Goal: Complete application form

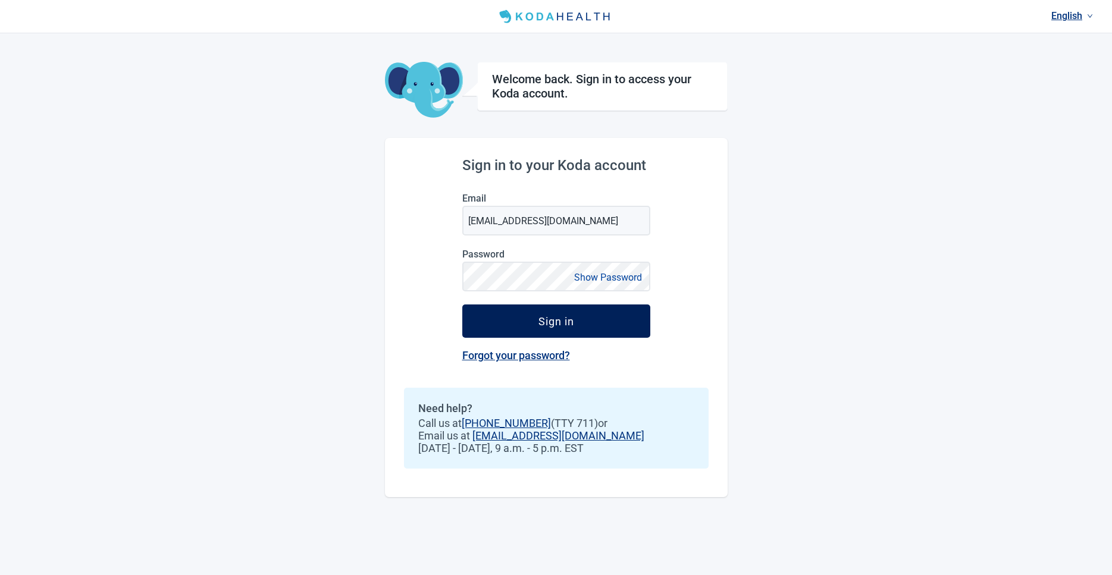
drag, startPoint x: 0, startPoint y: 0, endPoint x: 573, endPoint y: 326, distance: 659.2
click at [573, 326] on div "Sign in" at bounding box center [556, 321] width 36 height 12
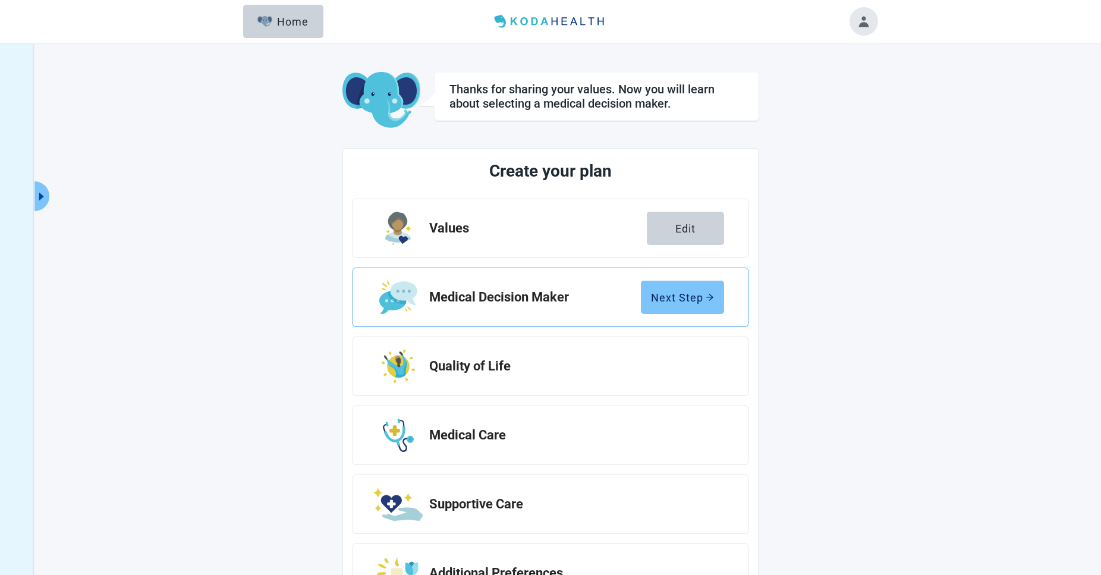
click at [685, 297] on div "Next Step" at bounding box center [682, 297] width 63 height 12
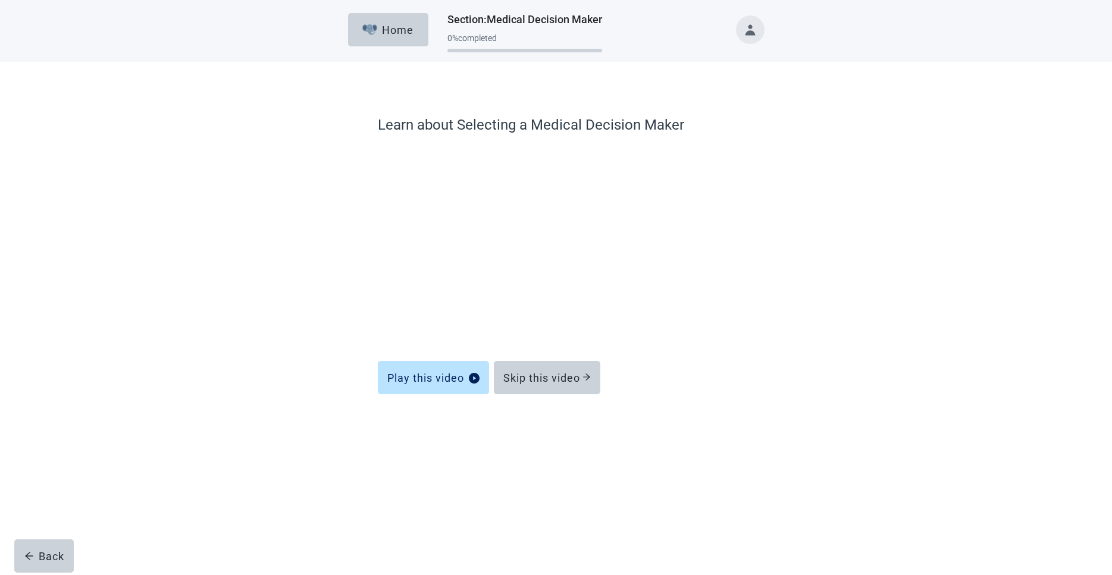
click at [975, 435] on div "Learn about Selecting a Medical Decision Maker Play this video Skip this video …" at bounding box center [555, 260] width 1000 height 397
click at [536, 368] on button "Skip this video" at bounding box center [547, 377] width 106 height 33
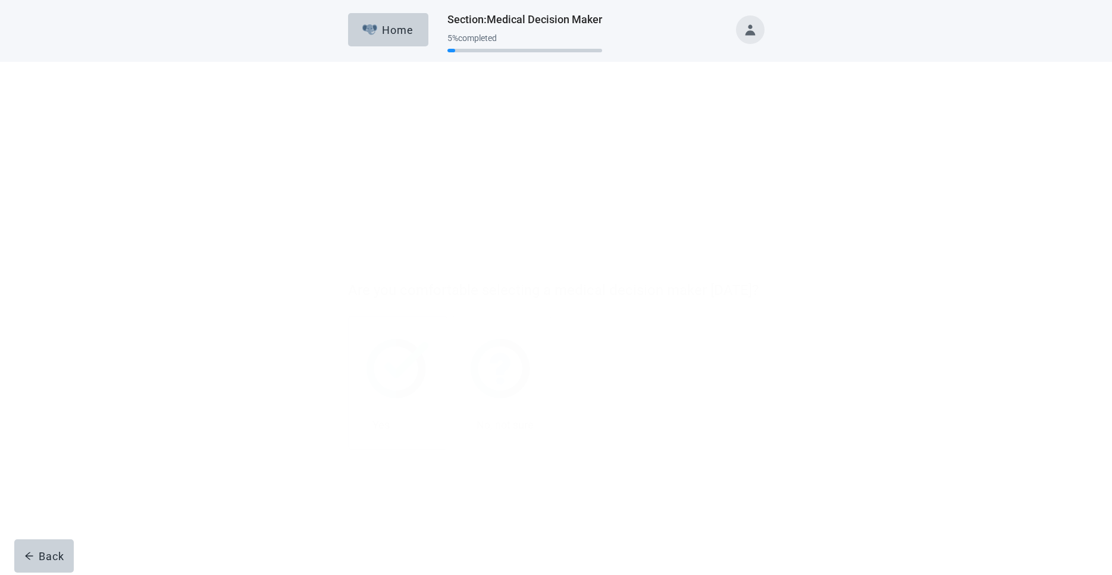
click at [359, 263] on div at bounding box center [360, 266] width 14 height 14
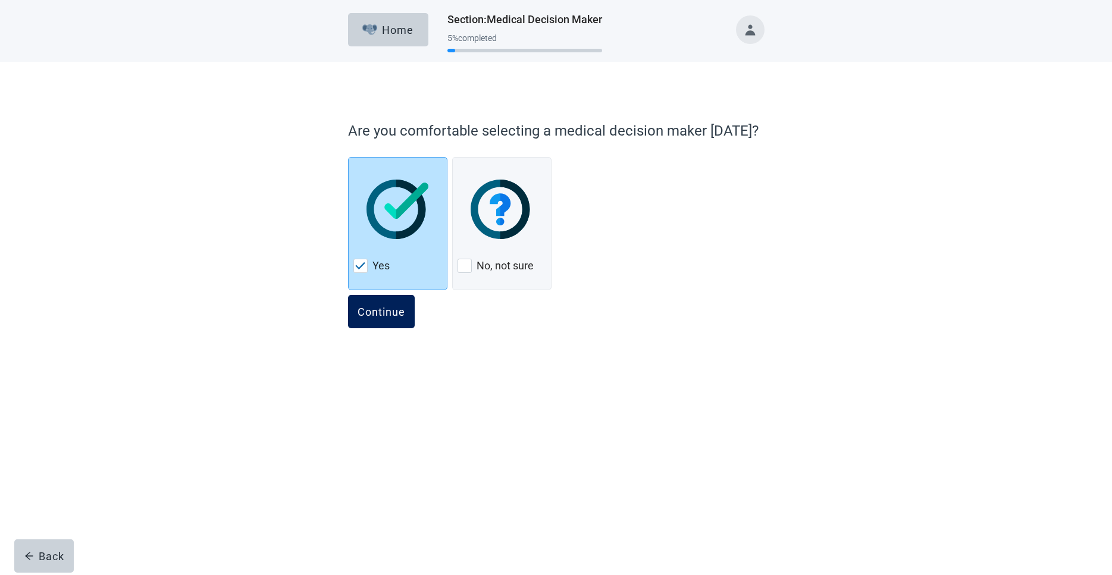
click at [378, 310] on div "Continue" at bounding box center [381, 312] width 48 height 12
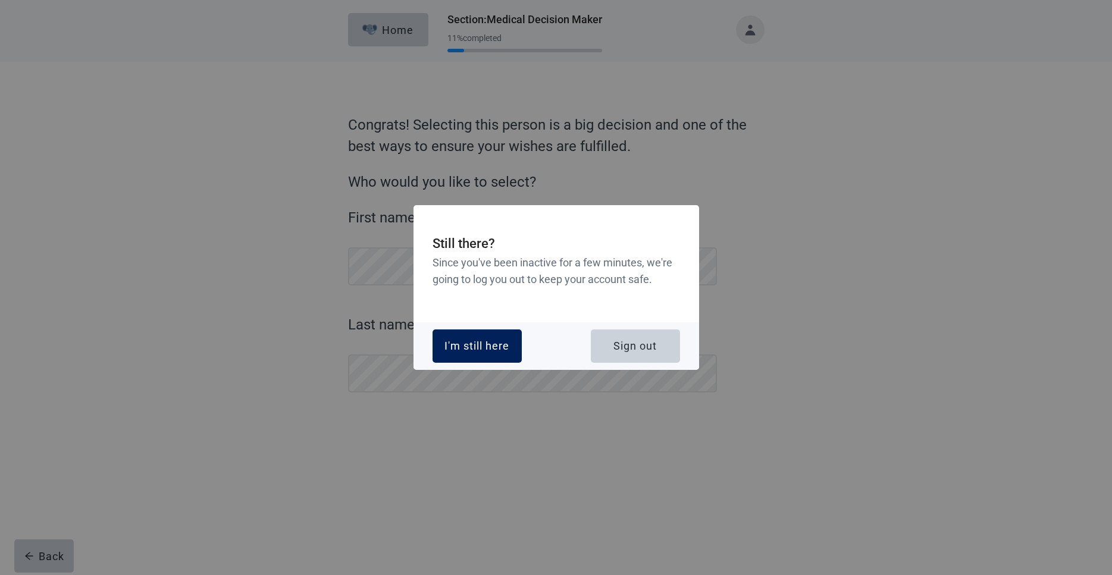
click at [492, 346] on div "I'm still here" at bounding box center [476, 346] width 65 height 12
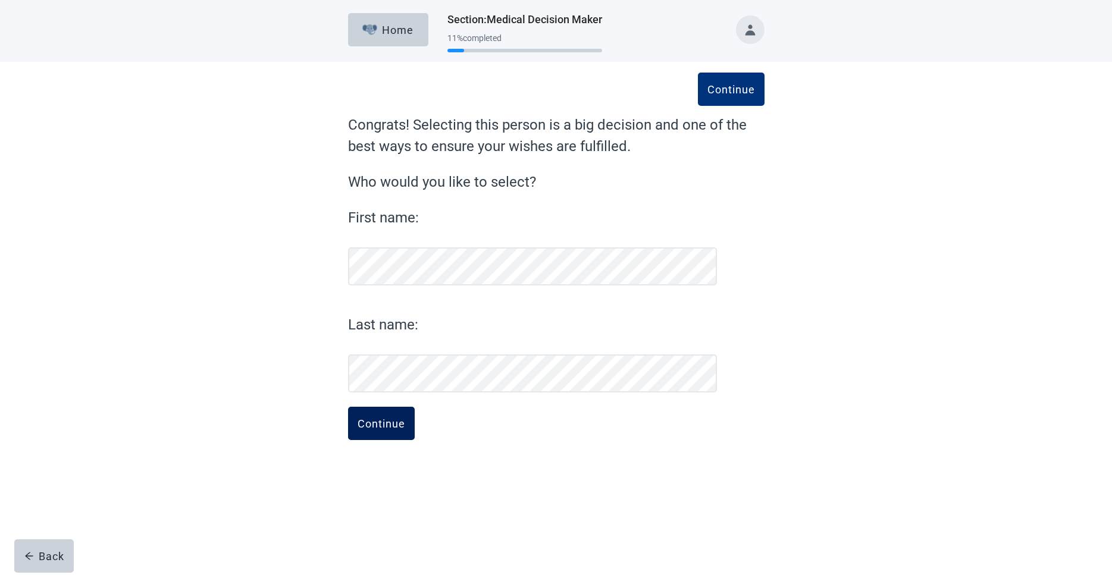
click at [381, 419] on div "Continue" at bounding box center [381, 423] width 48 height 12
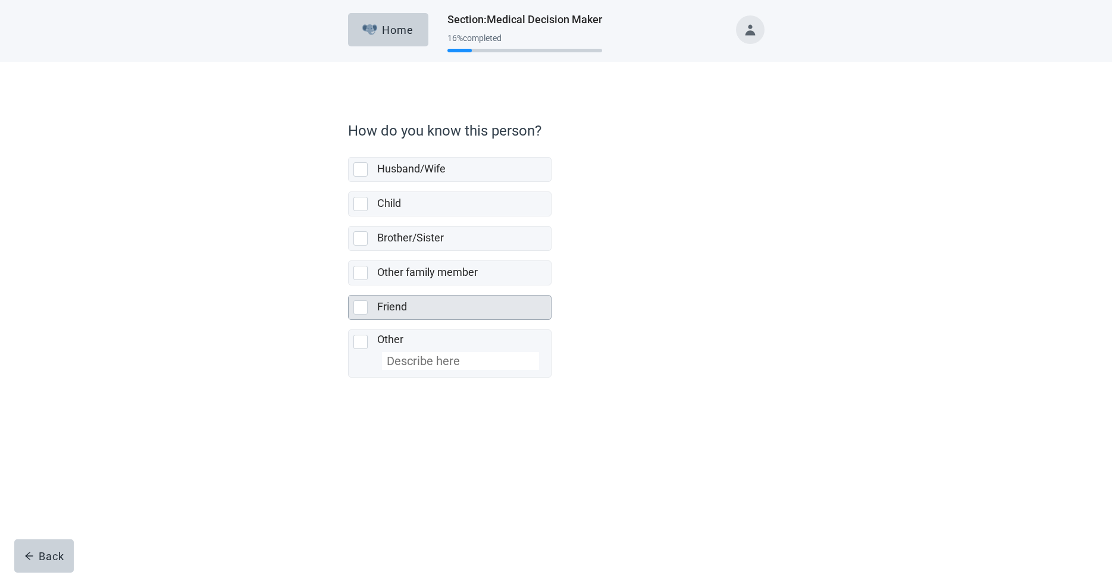
click at [362, 304] on div at bounding box center [360, 307] width 14 height 14
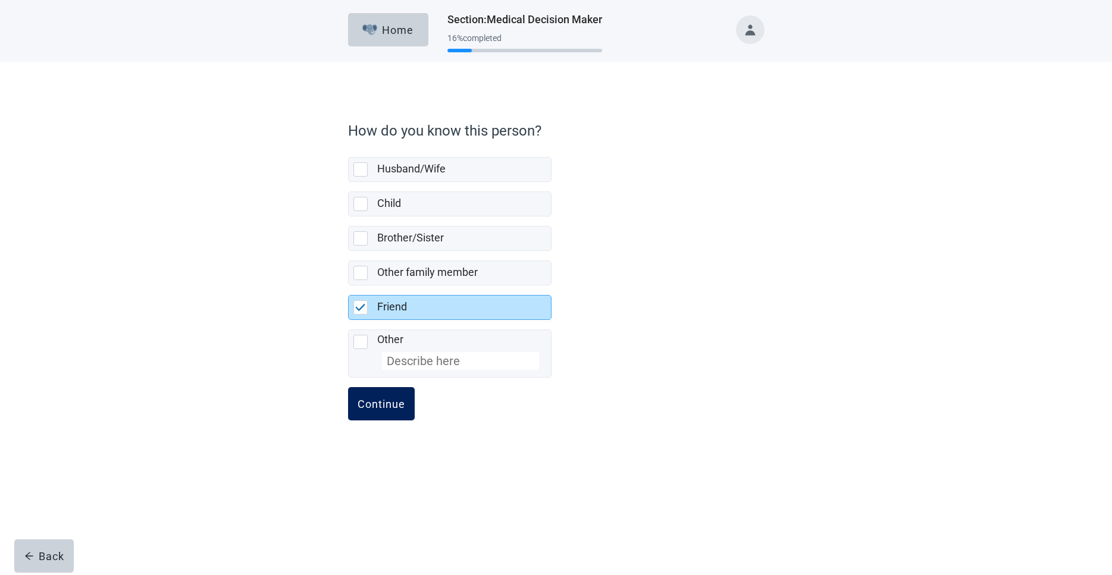
click at [375, 406] on div "Continue" at bounding box center [381, 404] width 48 height 12
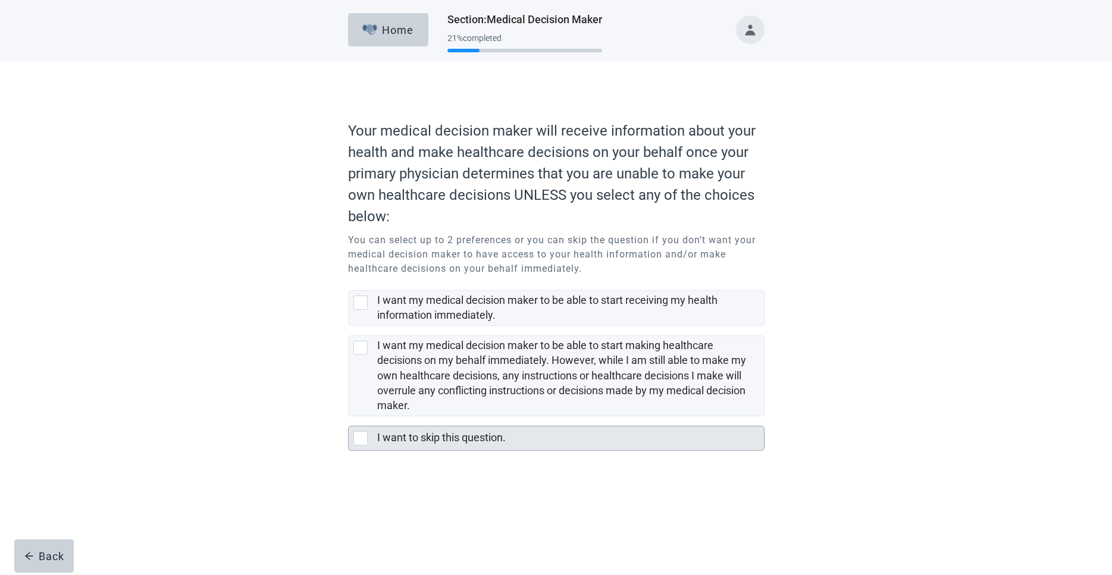
click at [356, 437] on div at bounding box center [360, 438] width 14 height 14
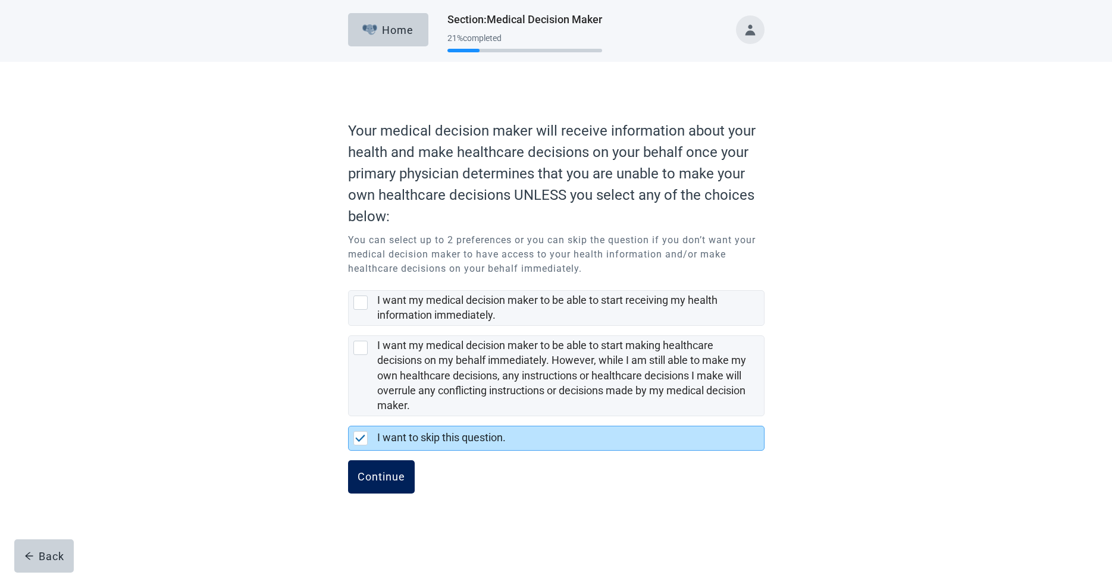
click at [365, 481] on div "Continue" at bounding box center [381, 477] width 48 height 12
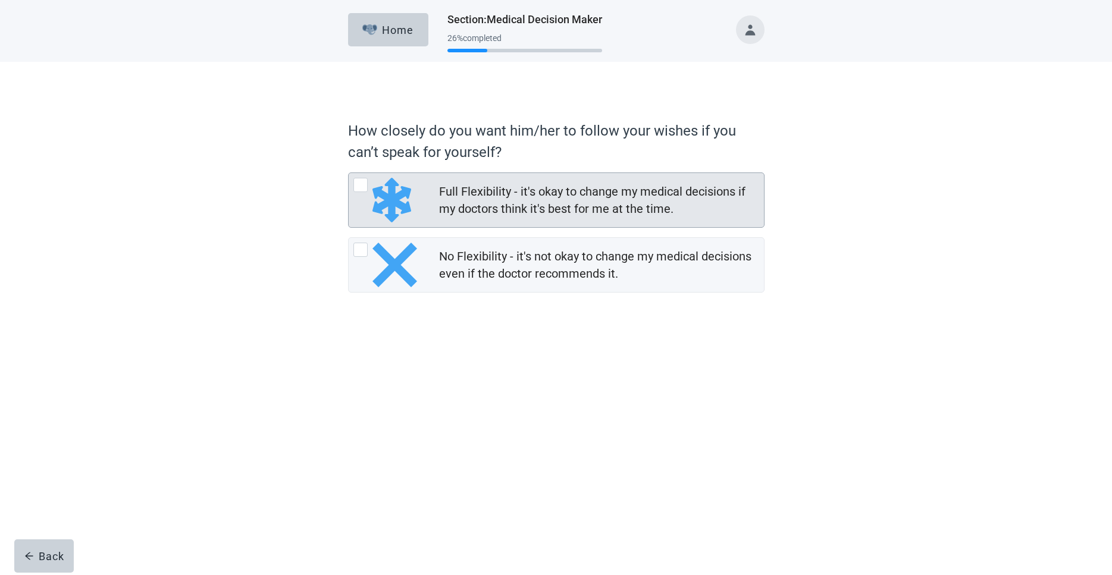
click at [361, 183] on div at bounding box center [360, 185] width 14 height 14
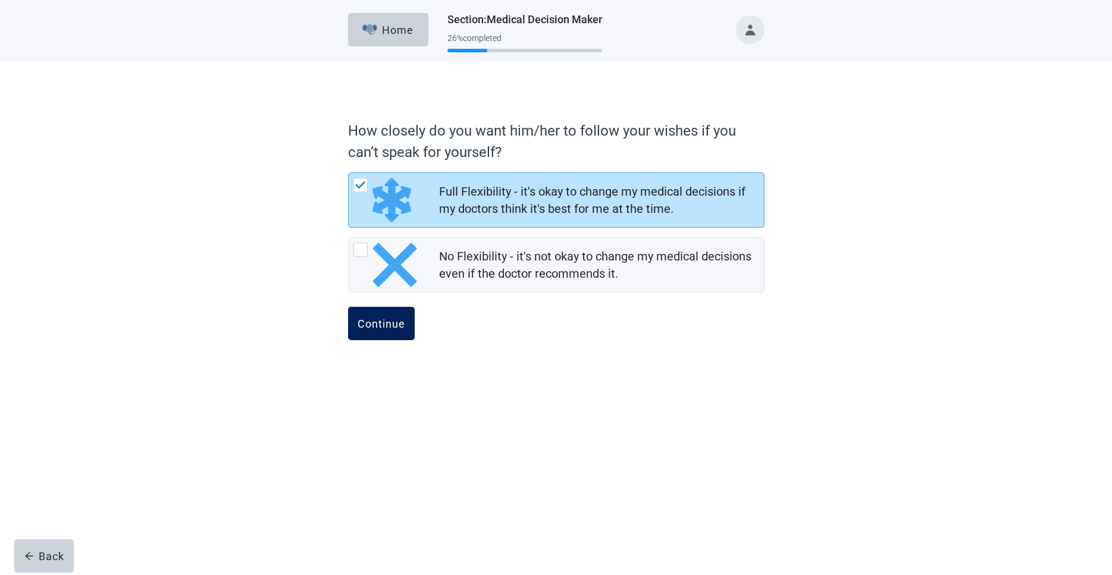
click at [378, 324] on div "Continue" at bounding box center [381, 324] width 48 height 12
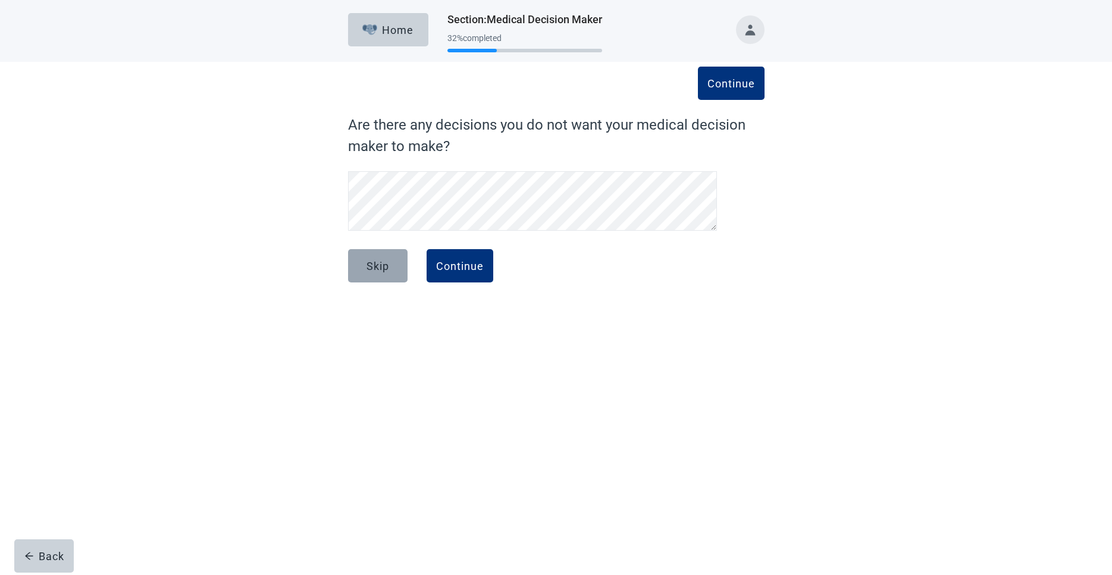
click at [370, 261] on div "Skip" at bounding box center [377, 266] width 23 height 12
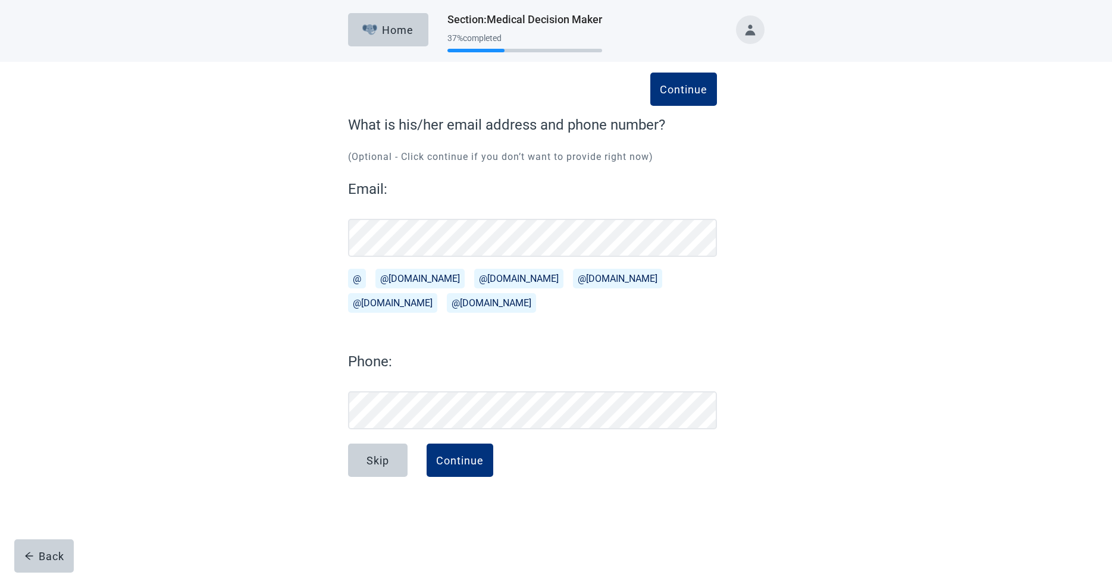
click at [448, 262] on div "Continue What is his/her email address and phone number? (Optional - Click cont…" at bounding box center [532, 308] width 369 height 389
click at [457, 458] on div "Continue" at bounding box center [460, 460] width 48 height 12
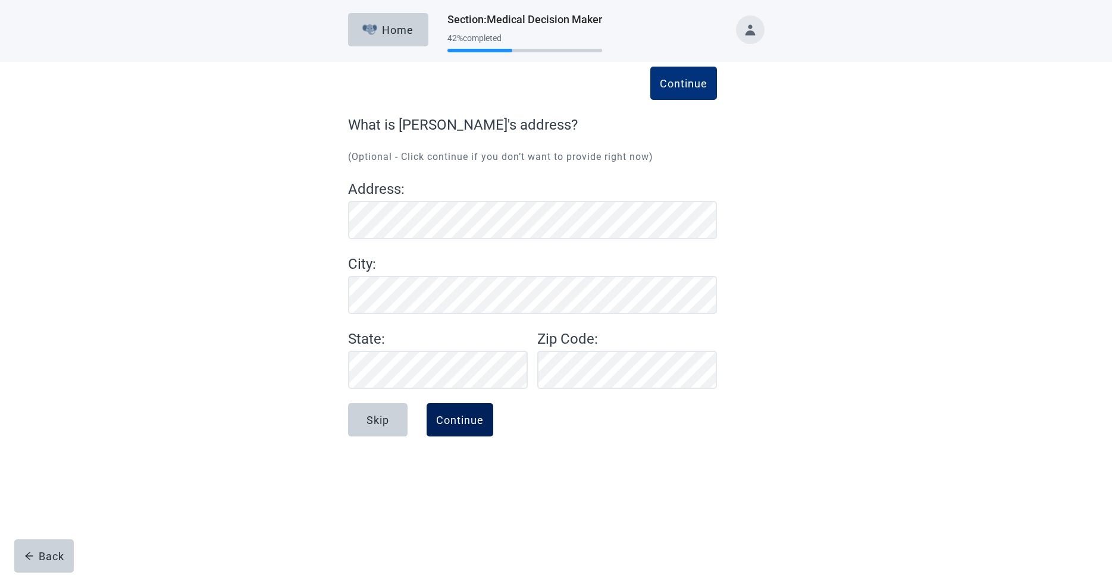
click at [461, 419] on div "Continue" at bounding box center [460, 420] width 48 height 12
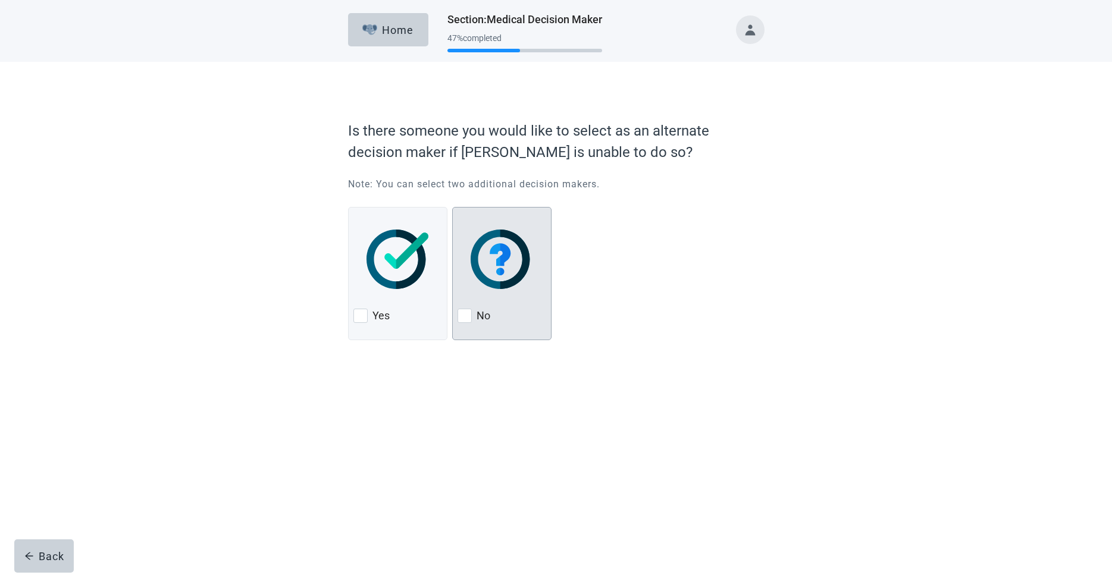
click at [463, 315] on div at bounding box center [464, 316] width 14 height 14
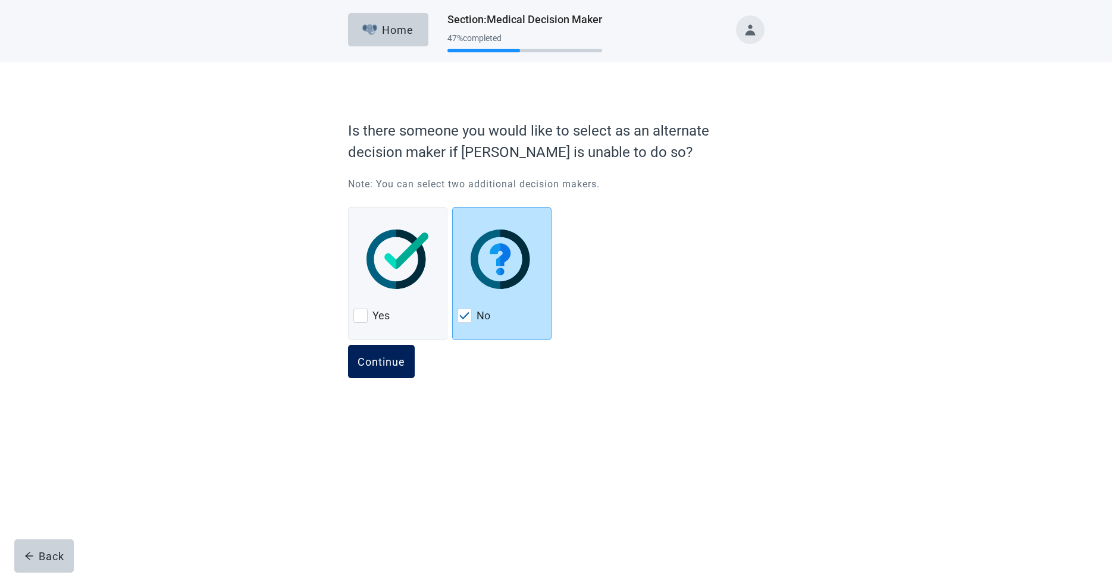
click at [384, 359] on div "Continue" at bounding box center [381, 362] width 48 height 12
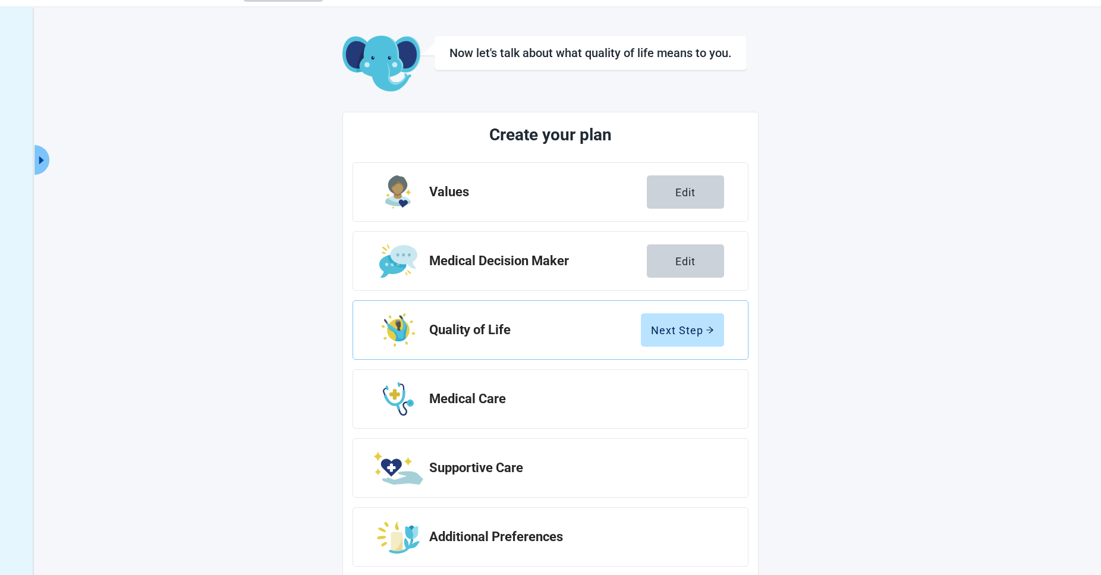
scroll to position [57, 0]
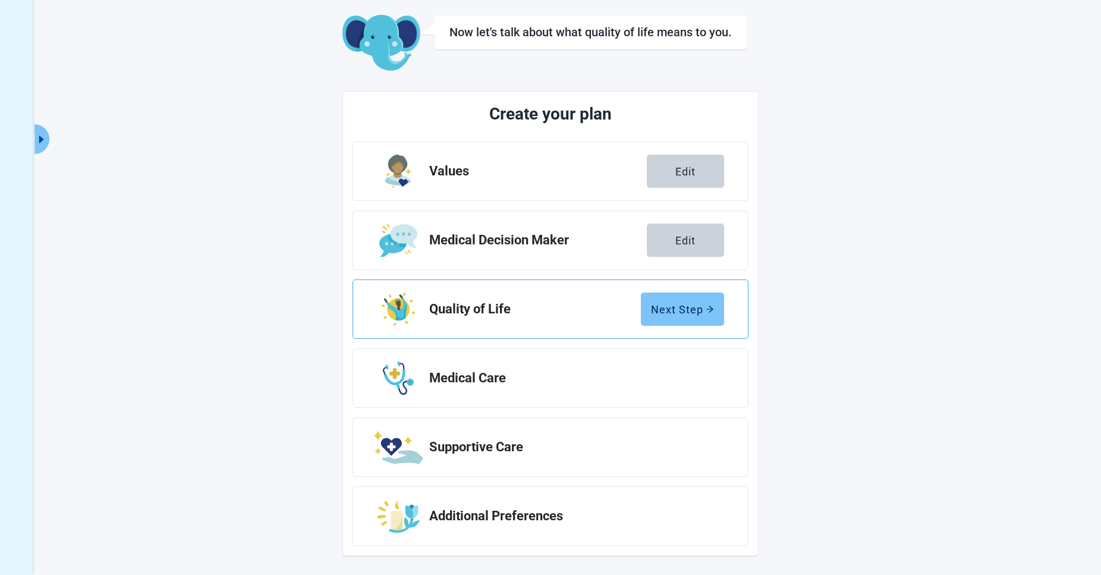
click at [668, 310] on div "Next Step" at bounding box center [682, 309] width 63 height 12
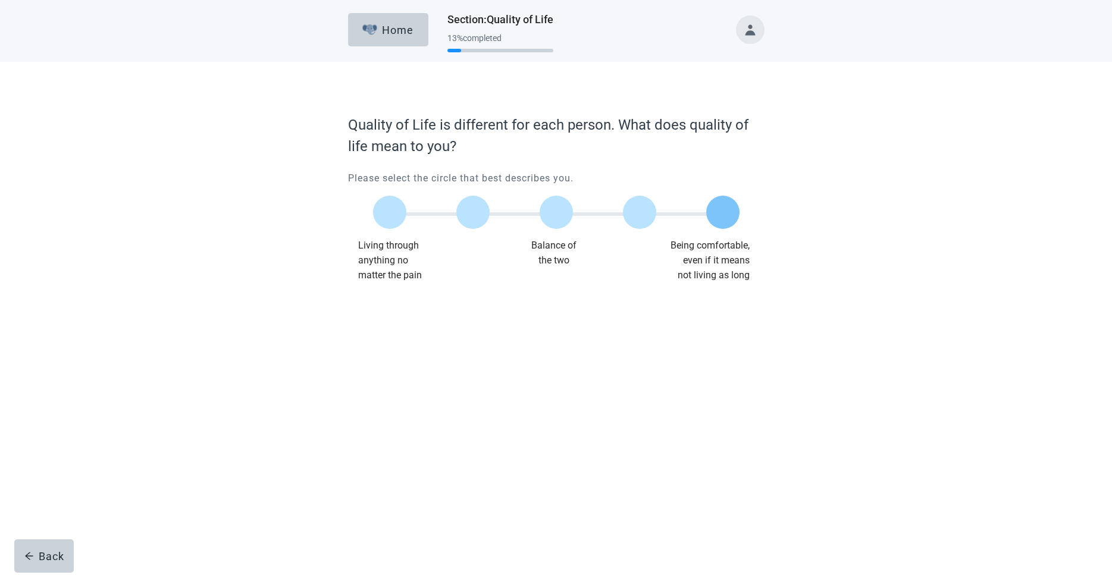
click at [716, 214] on div at bounding box center [722, 212] width 33 height 33
click at [374, 307] on div "Continue" at bounding box center [381, 307] width 48 height 12
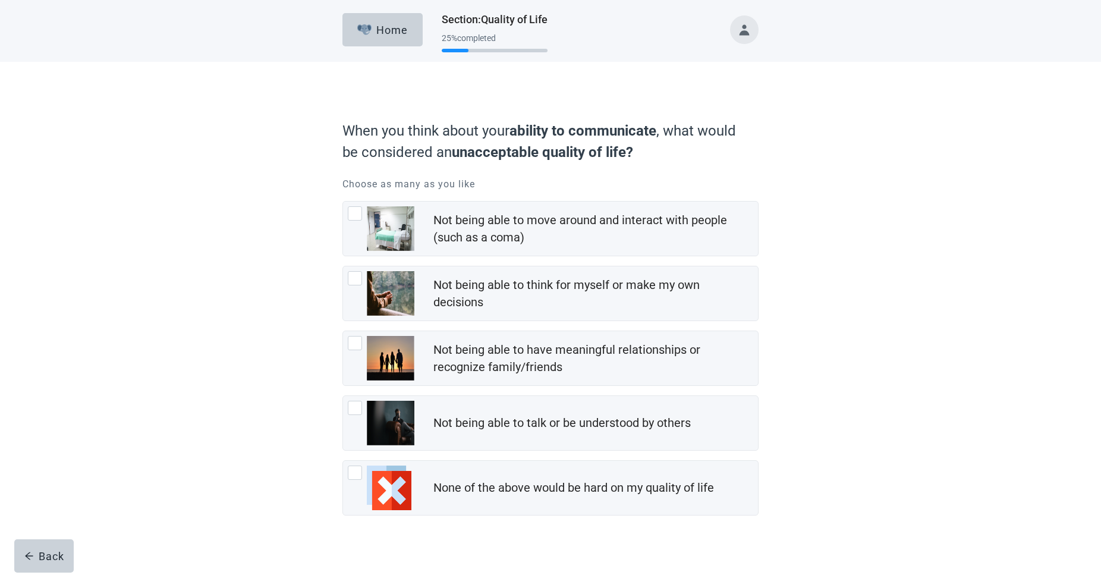
scroll to position [14, 0]
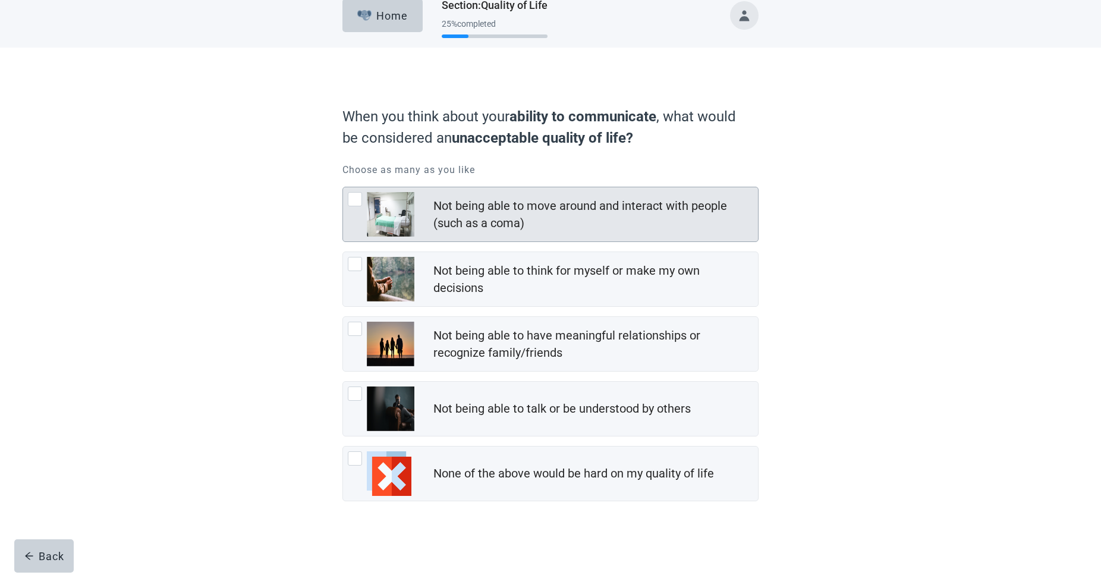
click at [354, 197] on div at bounding box center [355, 199] width 14 height 14
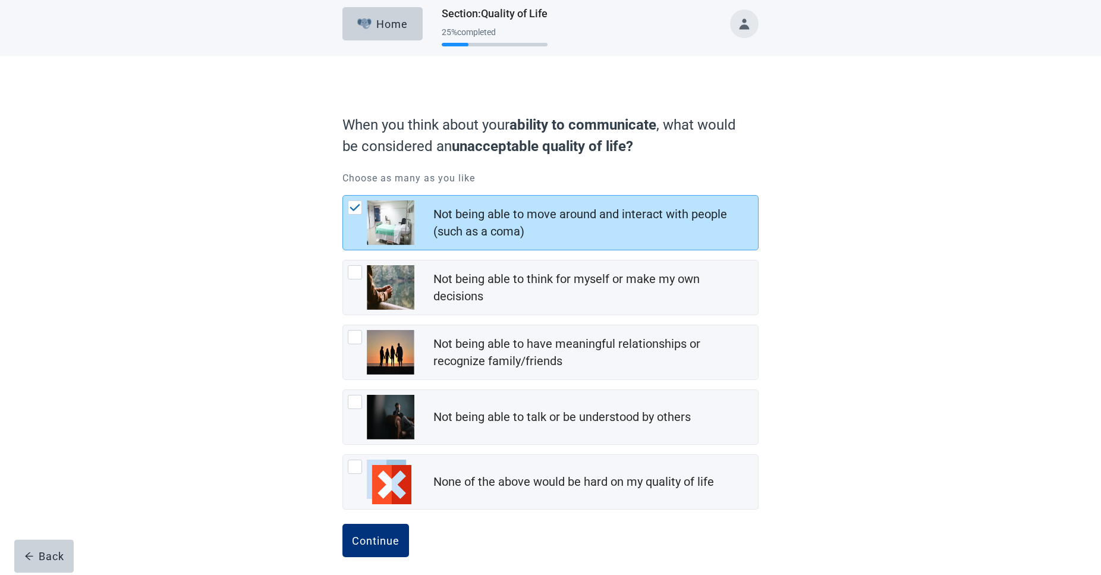
scroll to position [0, 0]
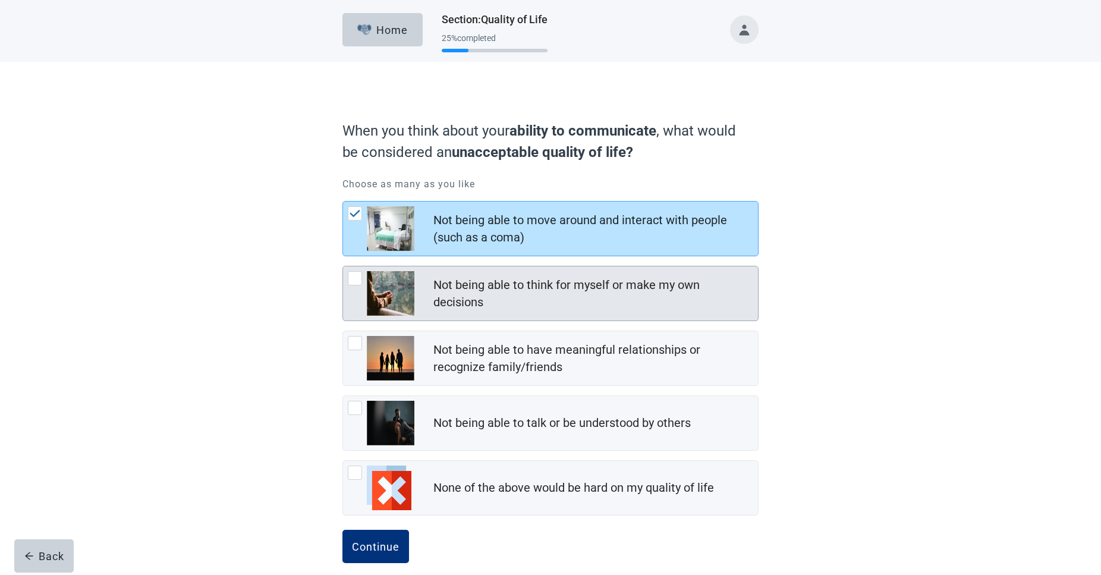
click at [355, 276] on div at bounding box center [355, 278] width 14 height 14
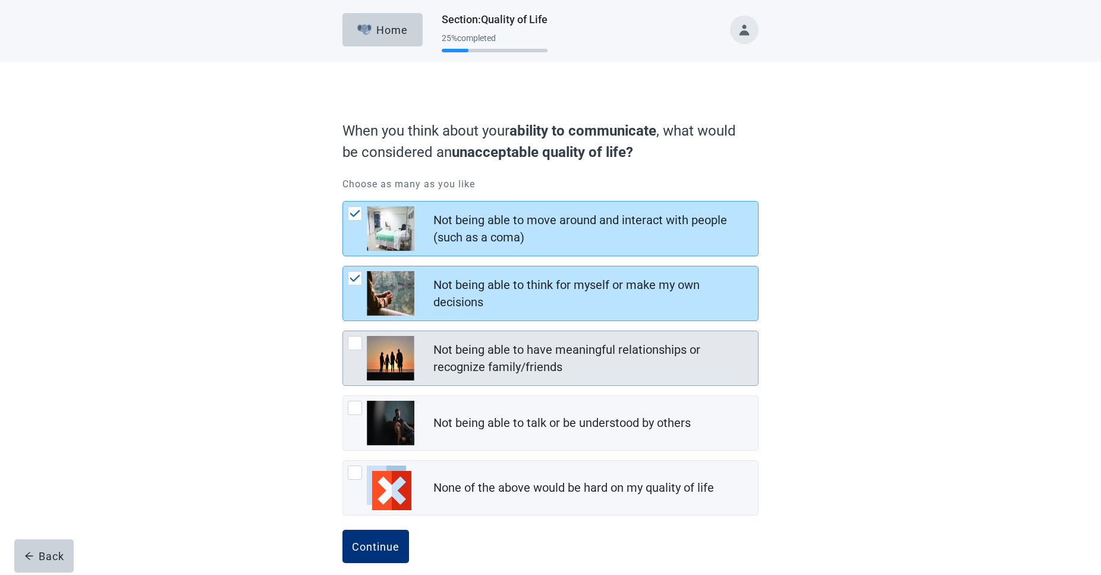
click at [354, 343] on div at bounding box center [355, 343] width 14 height 14
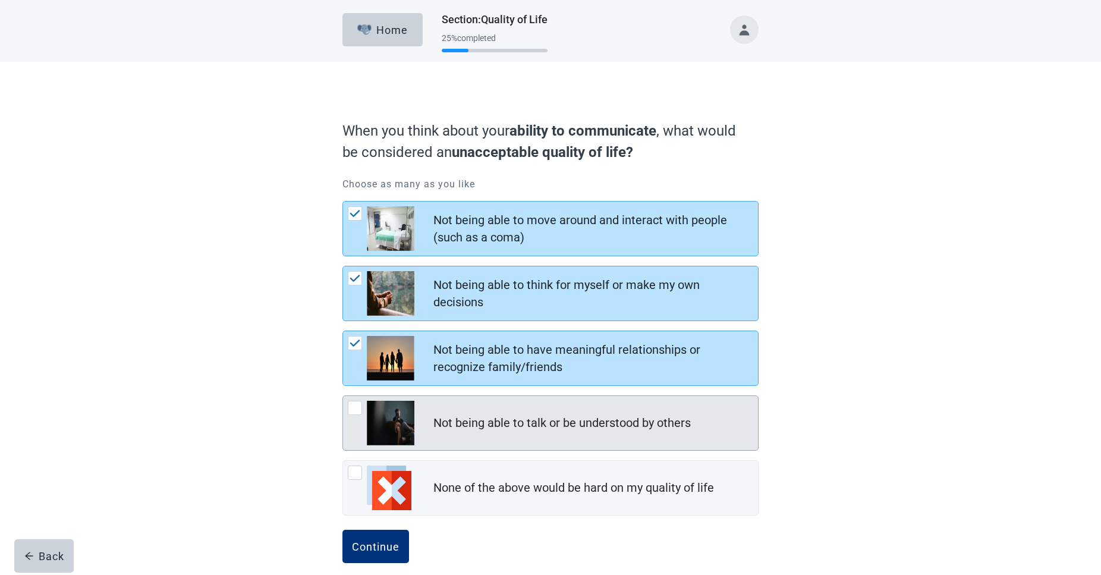
click at [356, 409] on div at bounding box center [355, 408] width 14 height 14
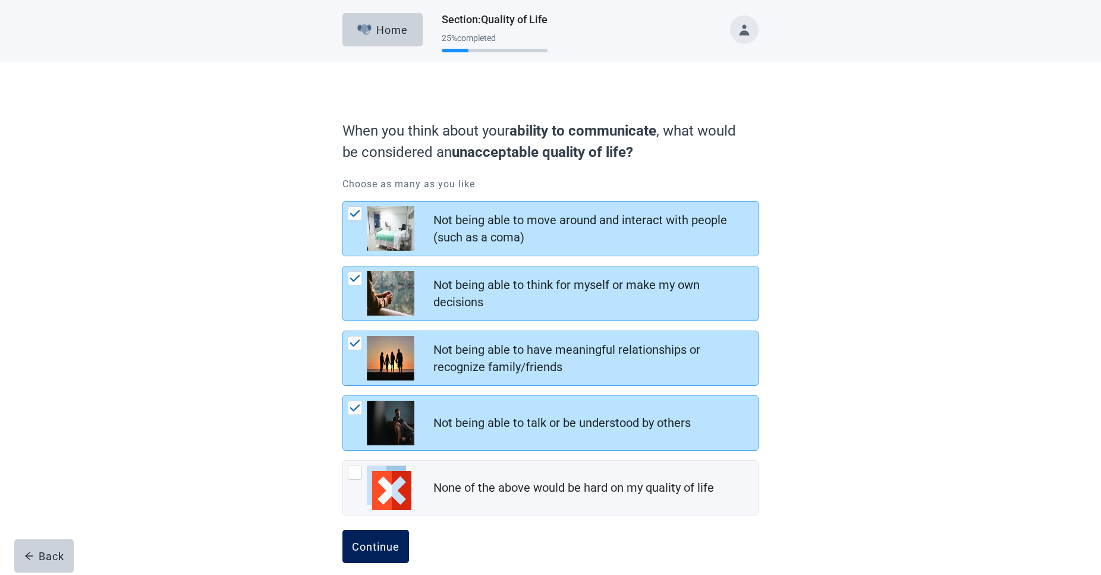
click at [379, 545] on div "Continue" at bounding box center [376, 547] width 48 height 12
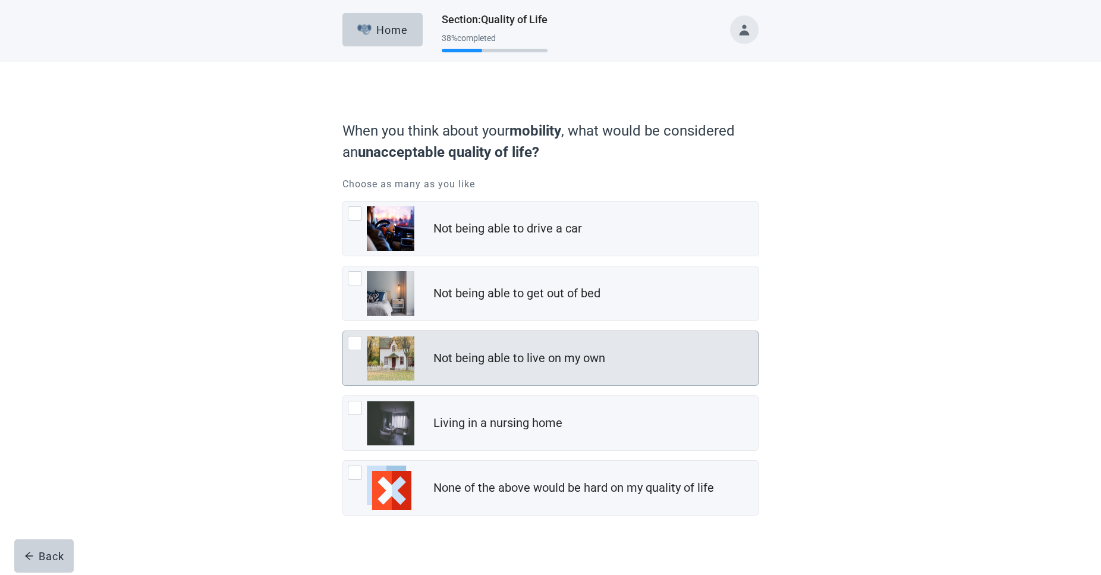
click at [355, 341] on div at bounding box center [355, 343] width 14 height 14
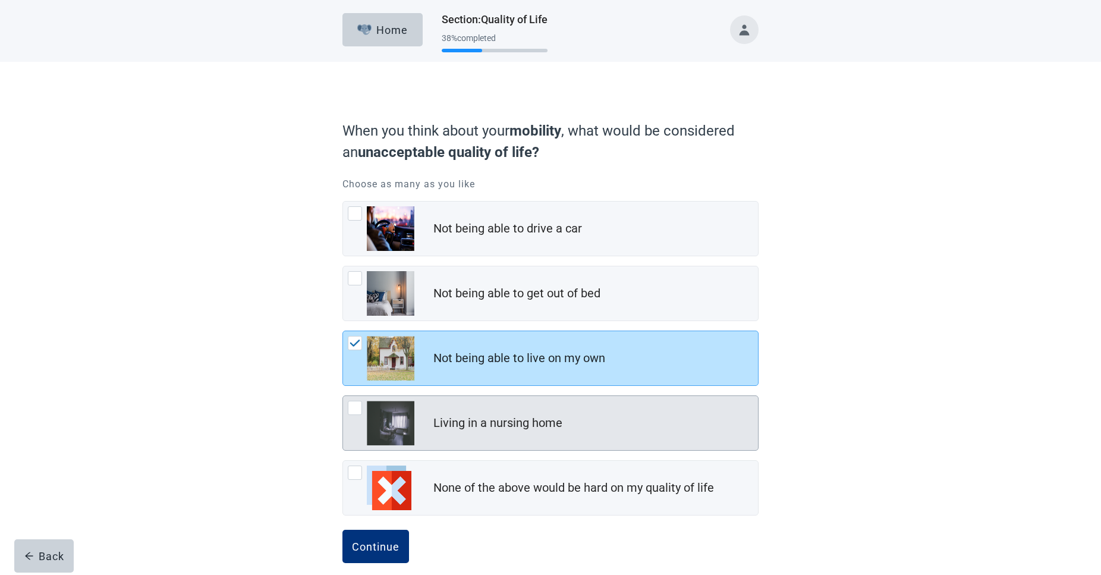
click at [356, 408] on div at bounding box center [355, 408] width 14 height 14
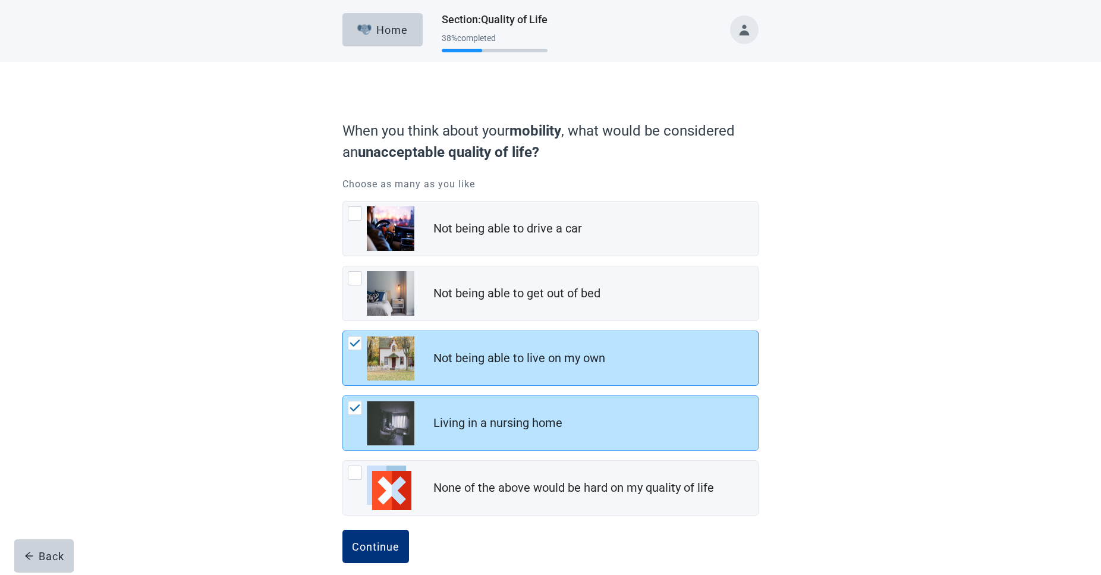
click at [350, 340] on div at bounding box center [355, 343] width 14 height 14
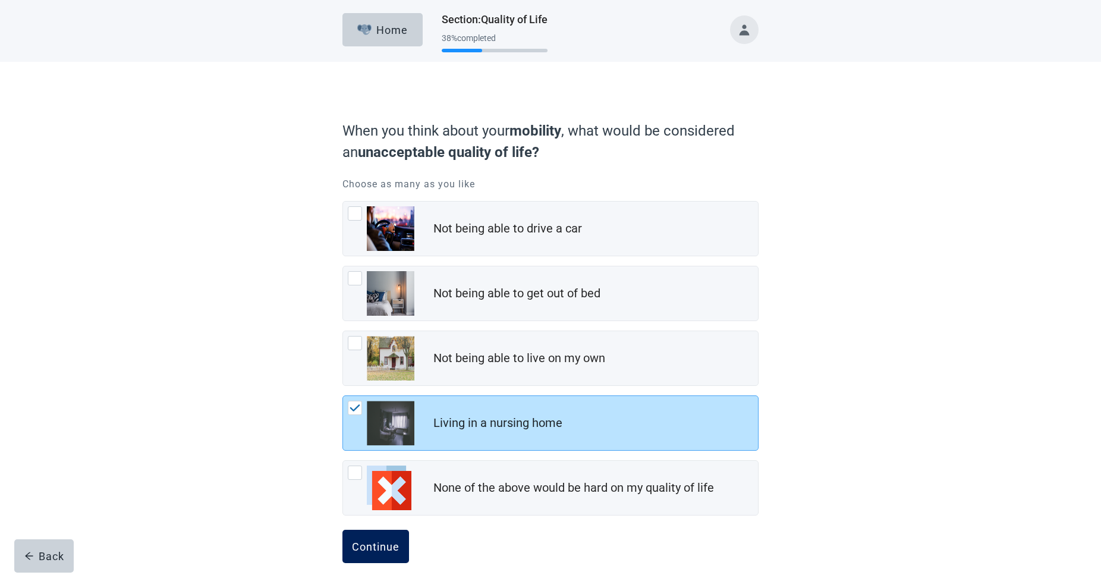
click at [371, 549] on div "Continue" at bounding box center [376, 547] width 48 height 12
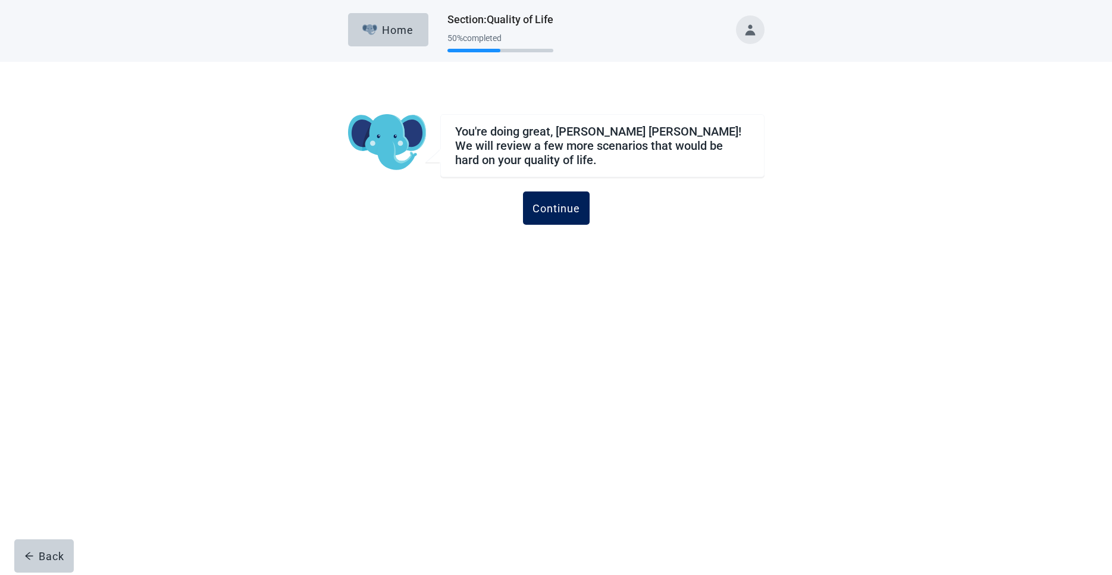
click at [545, 202] on div "Continue" at bounding box center [556, 208] width 48 height 12
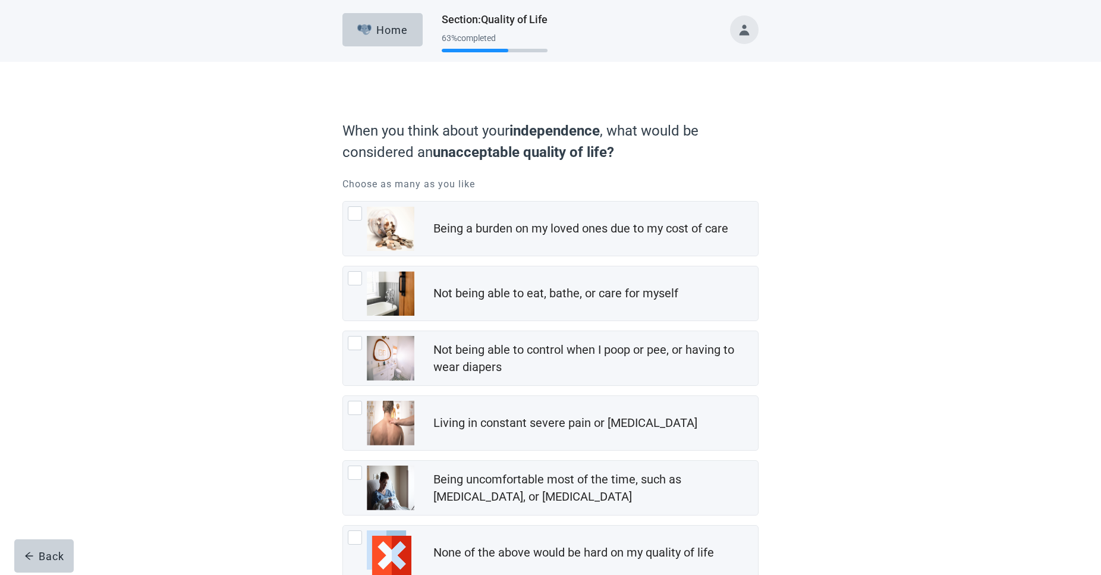
scroll to position [79, 0]
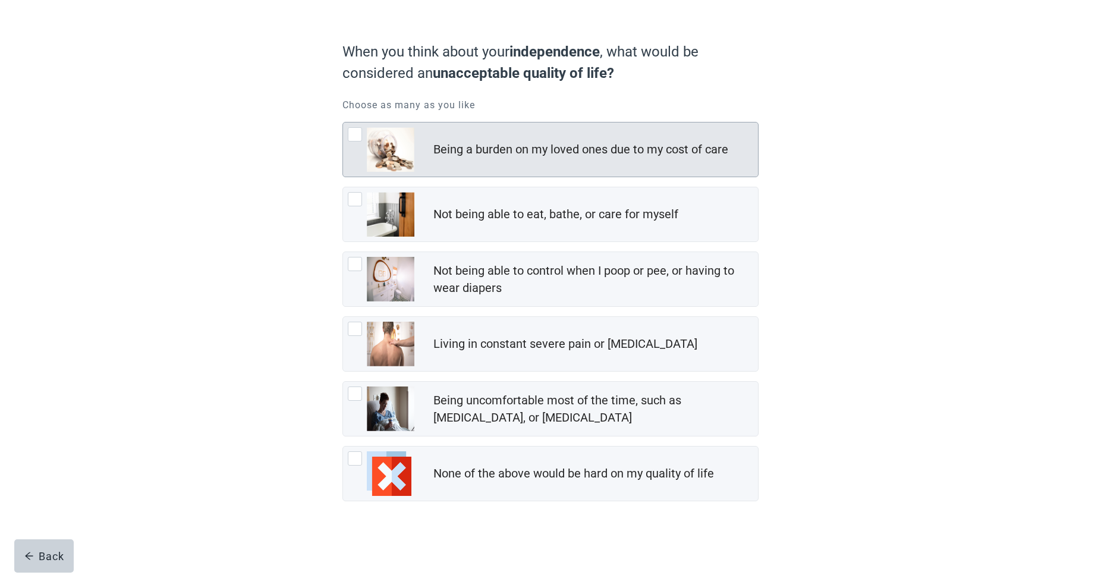
click at [356, 131] on div at bounding box center [355, 134] width 14 height 14
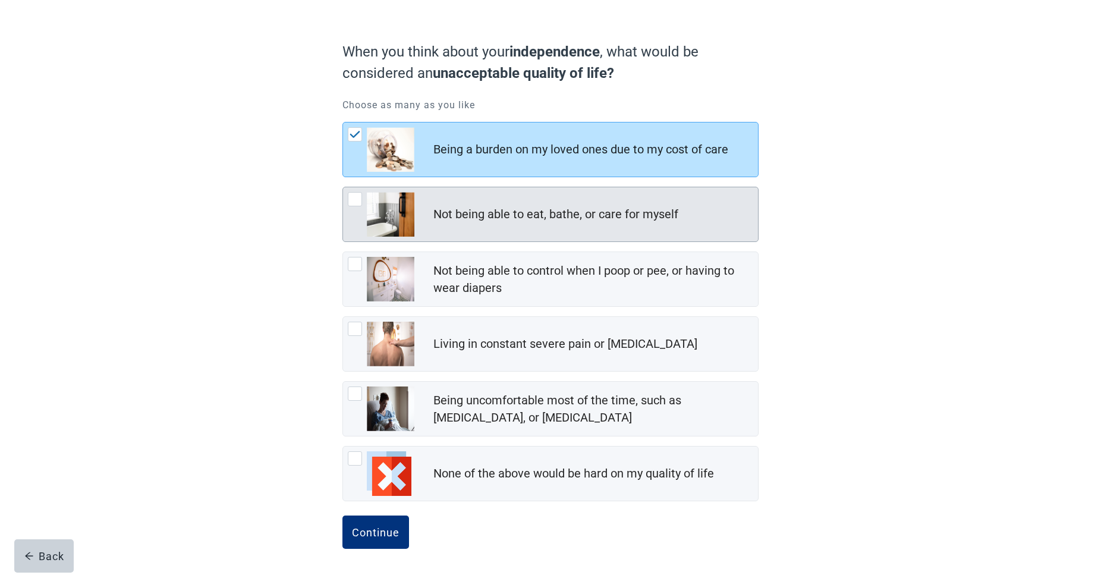
click at [353, 197] on div at bounding box center [355, 199] width 14 height 14
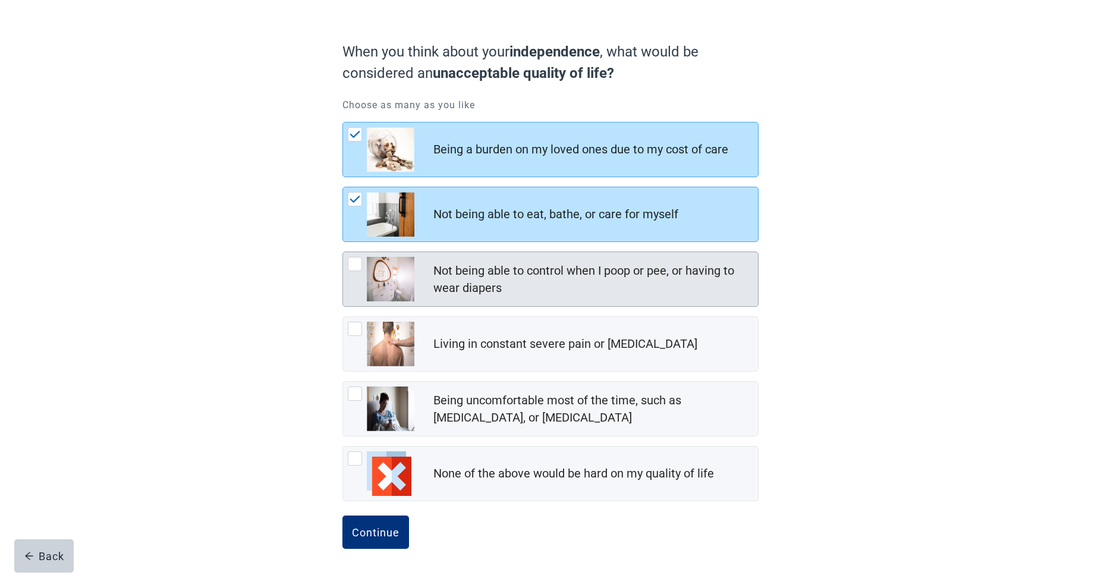
click at [357, 263] on div at bounding box center [355, 264] width 14 height 14
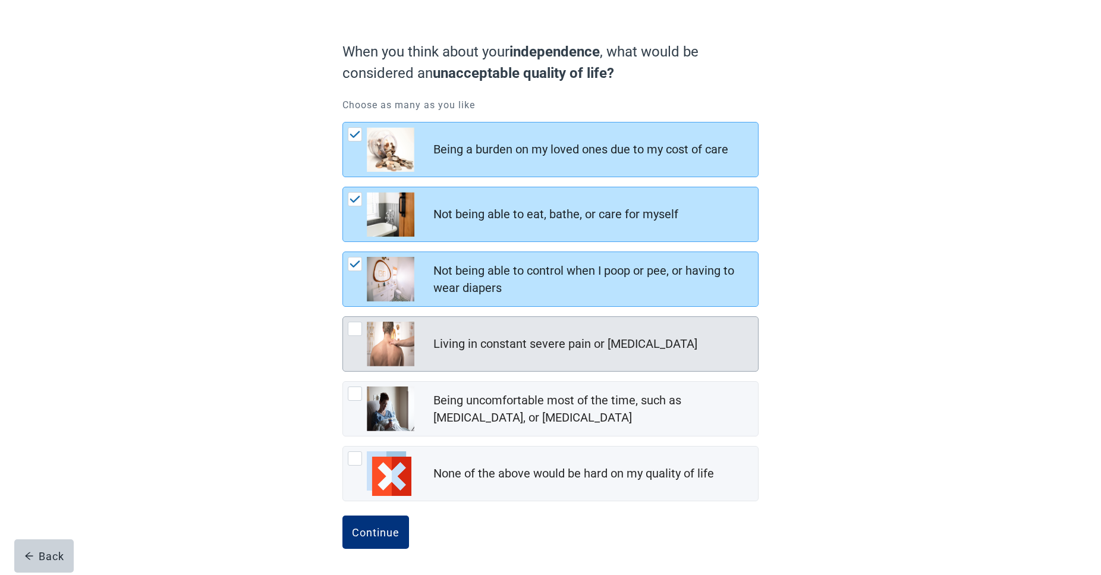
click at [353, 330] on div at bounding box center [355, 329] width 14 height 14
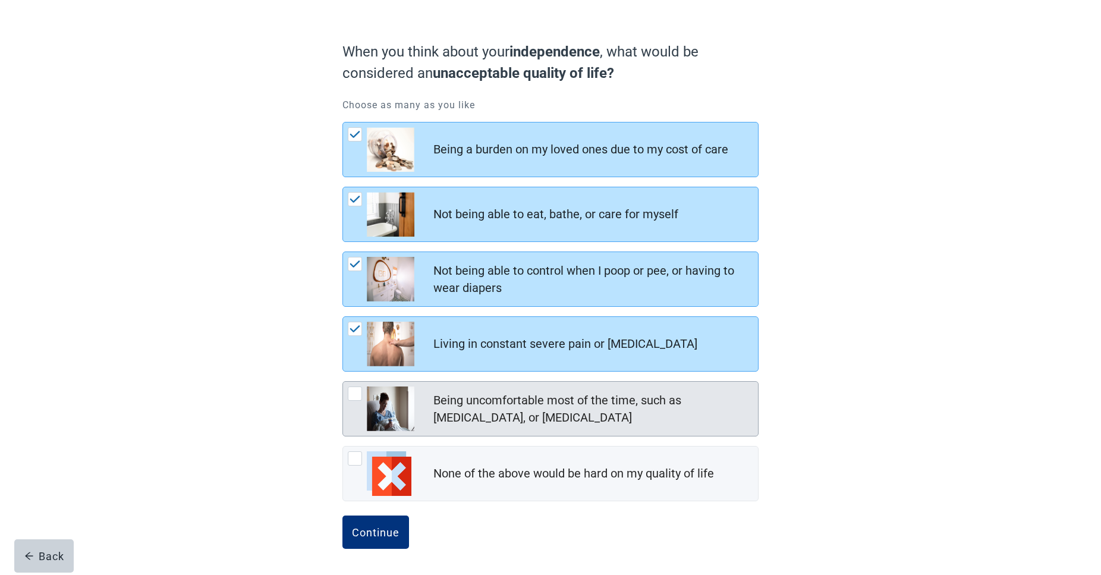
click at [357, 393] on div at bounding box center [355, 394] width 14 height 14
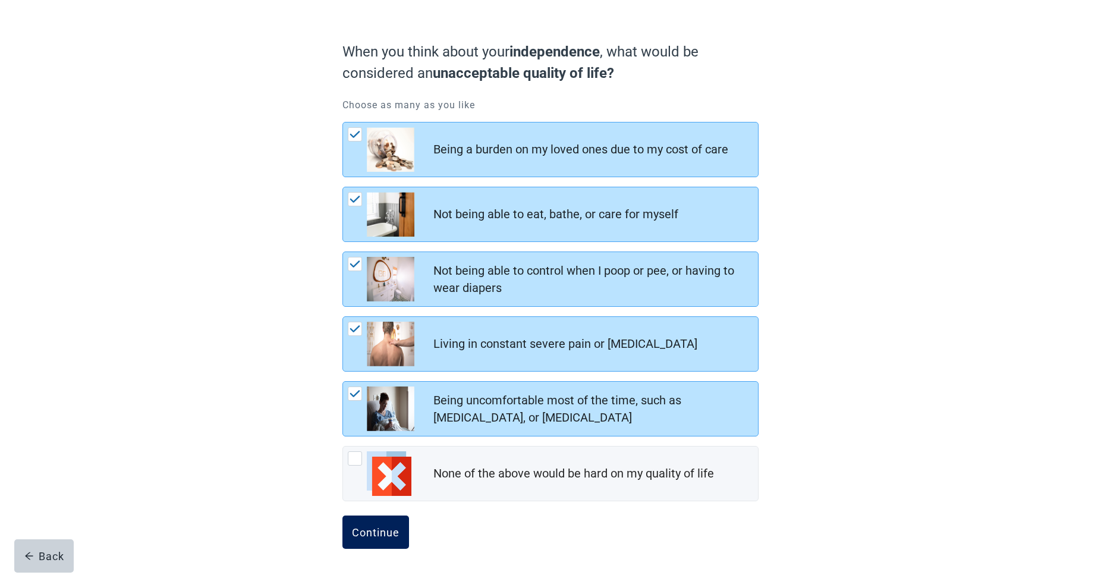
click at [382, 534] on div "Continue" at bounding box center [376, 532] width 48 height 12
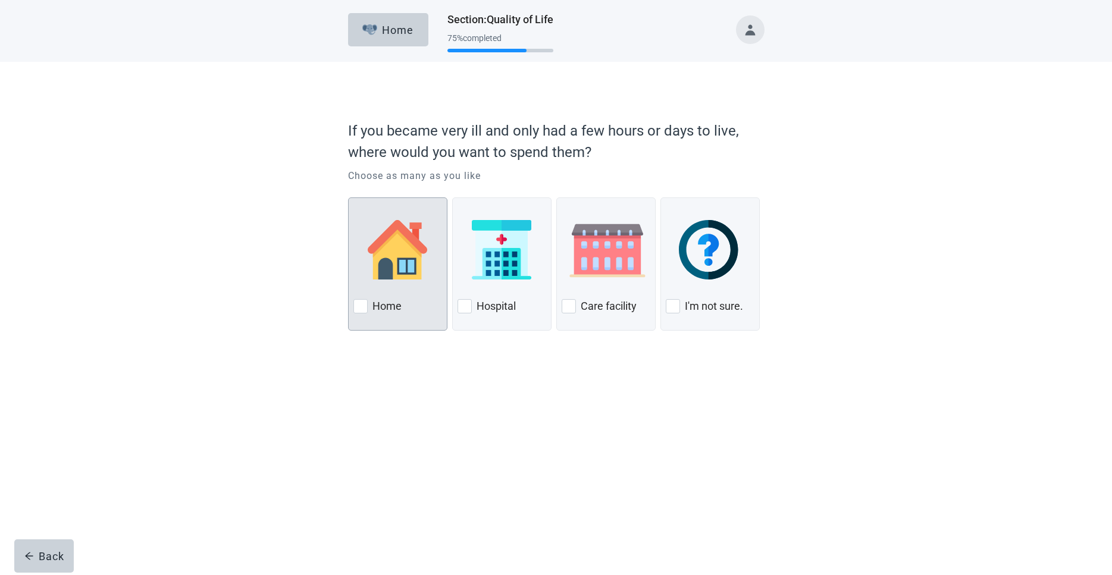
click at [355, 309] on div at bounding box center [360, 306] width 14 height 14
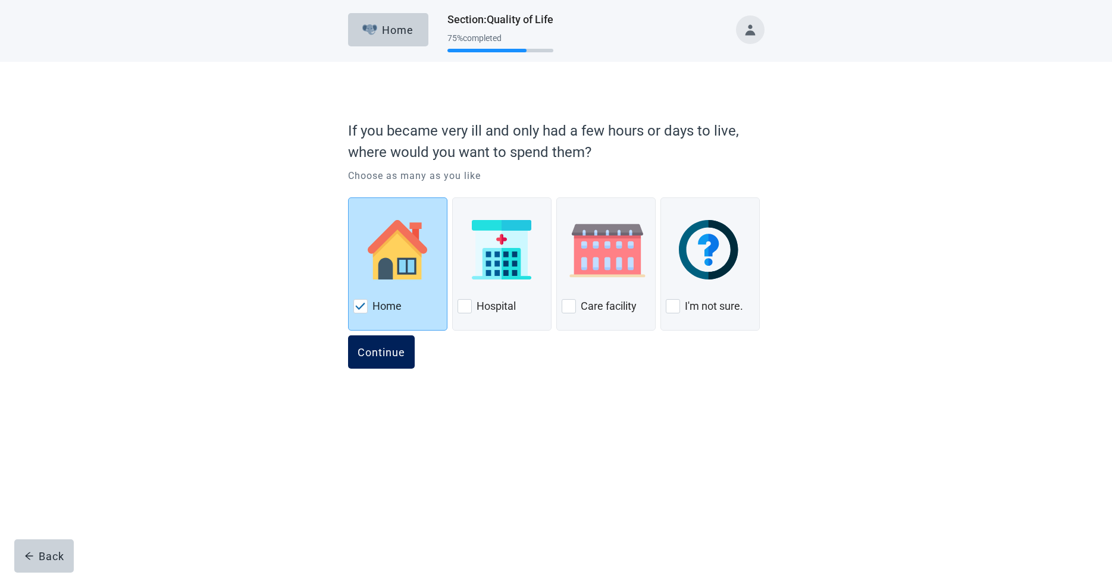
click at [394, 353] on div "Continue" at bounding box center [381, 352] width 48 height 12
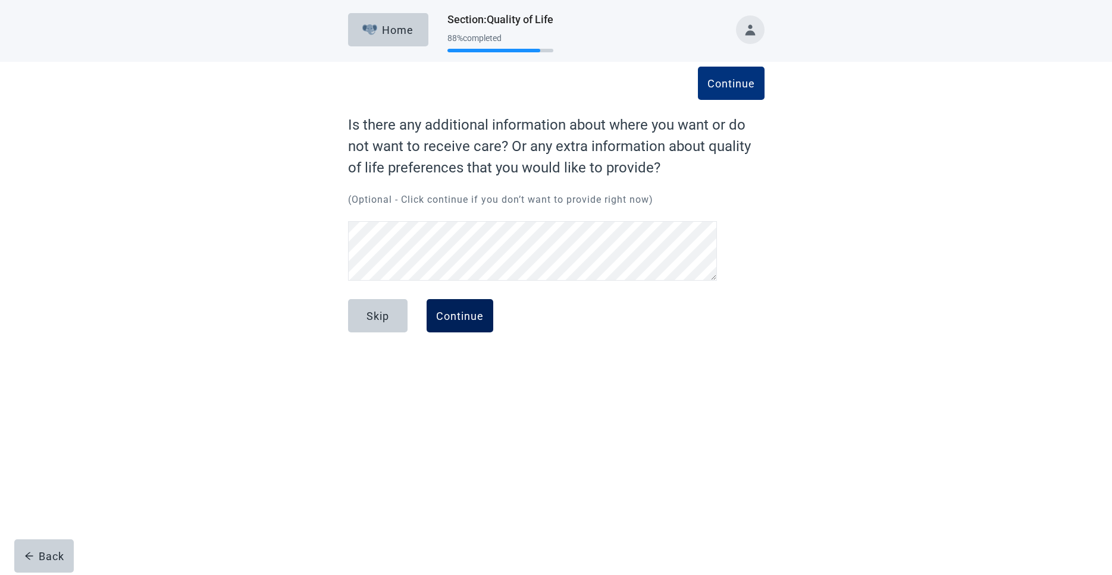
click at [467, 319] on div "Continue" at bounding box center [460, 316] width 48 height 12
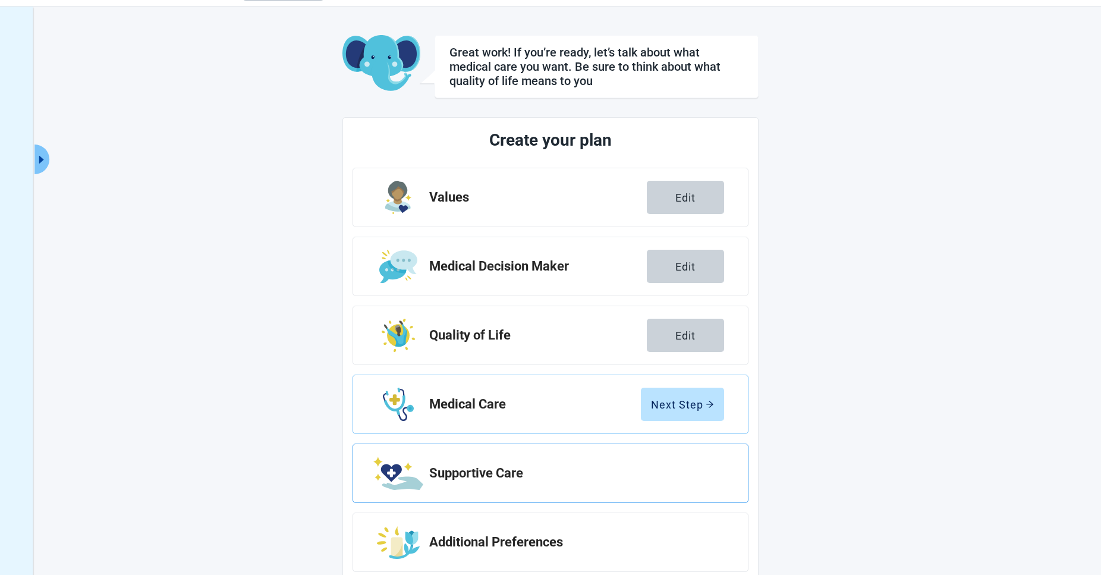
scroll to position [63, 0]
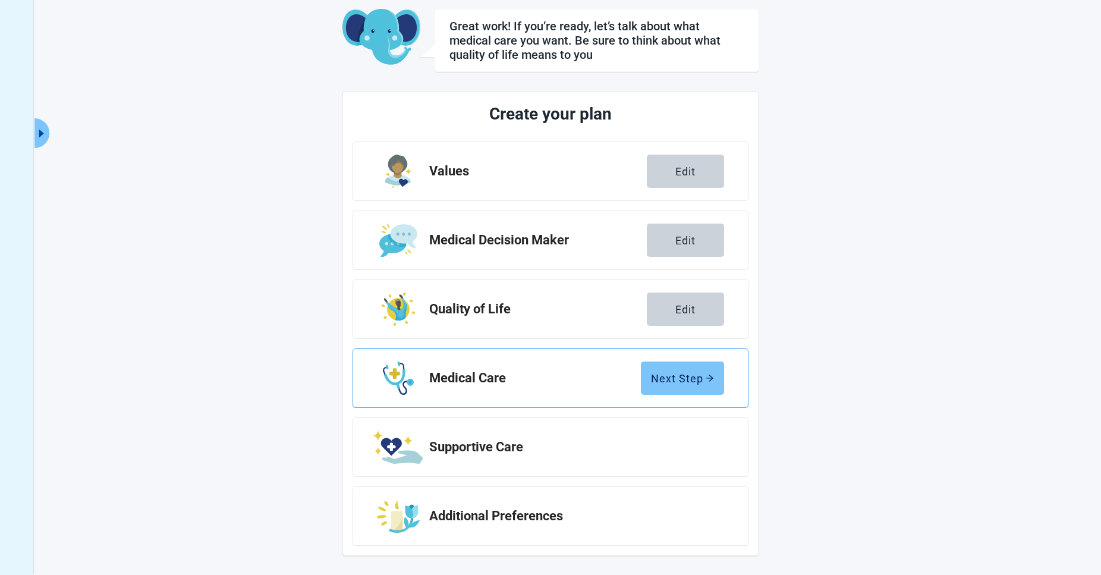
click at [674, 376] on div "Next Step" at bounding box center [682, 378] width 63 height 12
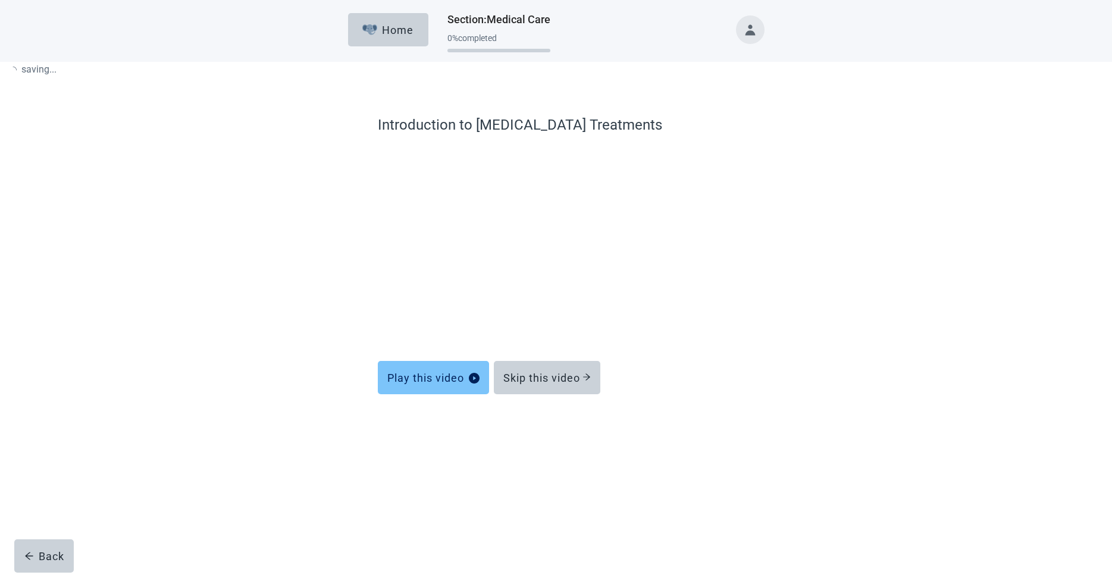
click at [429, 377] on div "Play this video" at bounding box center [433, 378] width 92 height 12
click at [1042, 459] on div "Home Section : Medical Care 6 % completed Learn about [MEDICAL_DATA] (CPR) Play…" at bounding box center [556, 287] width 1112 height 575
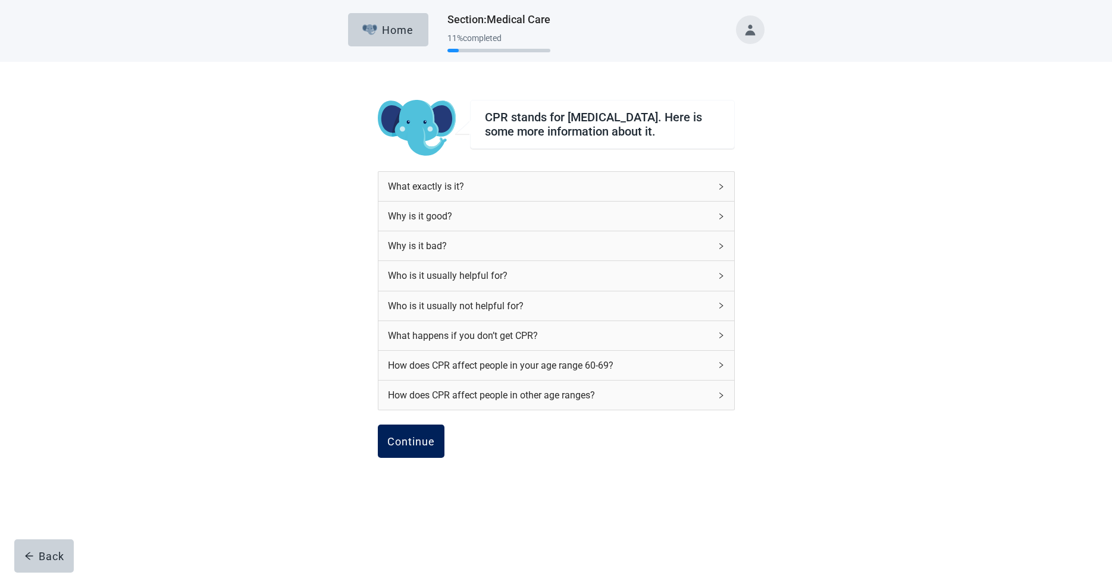
click at [399, 447] on div "Continue" at bounding box center [411, 441] width 48 height 12
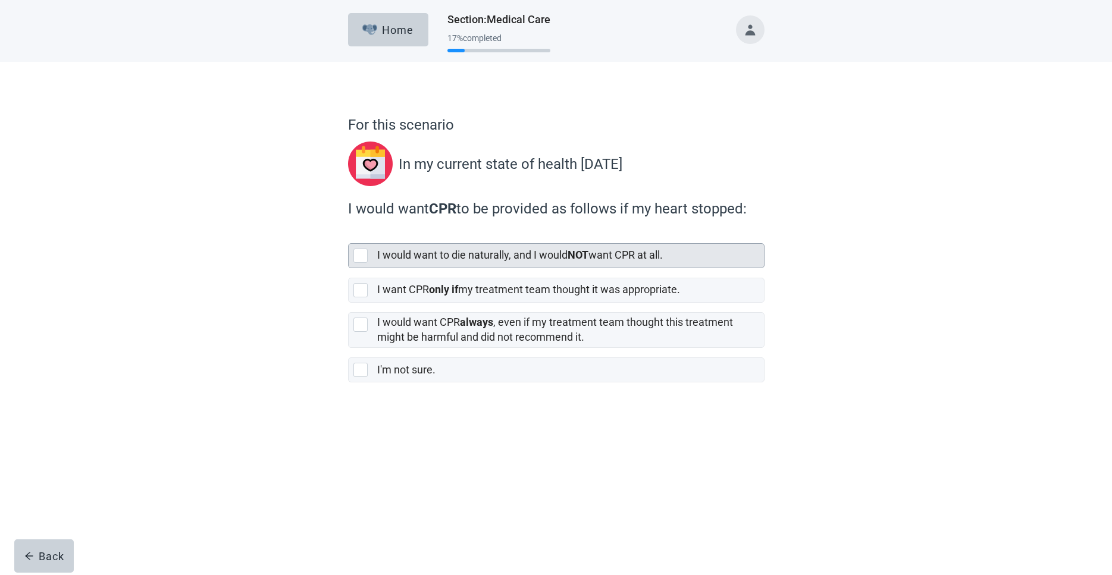
click at [360, 255] on div at bounding box center [360, 256] width 14 height 14
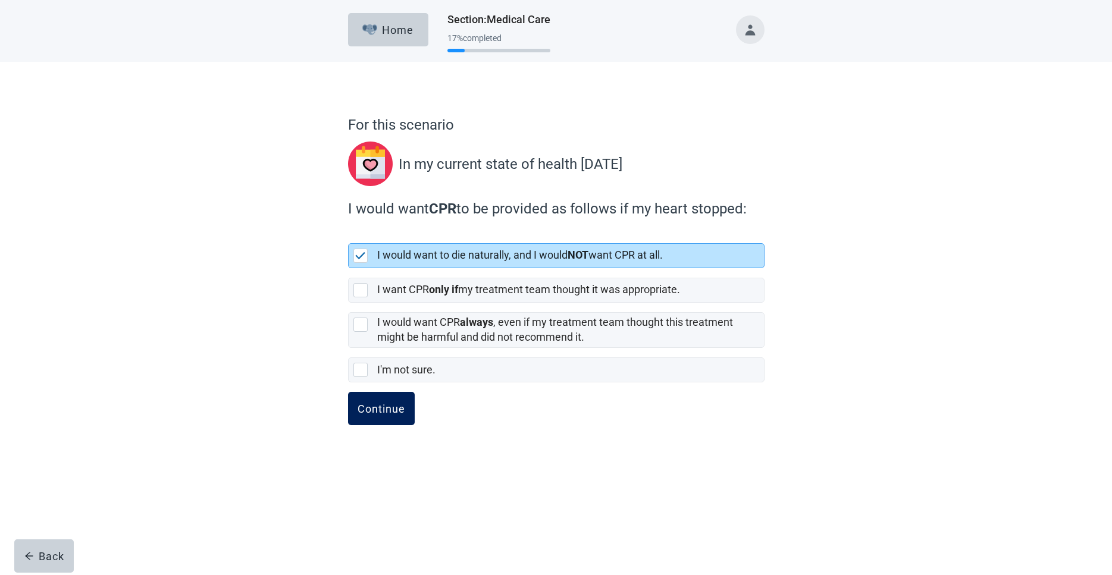
click at [375, 407] on div "Continue" at bounding box center [381, 409] width 48 height 12
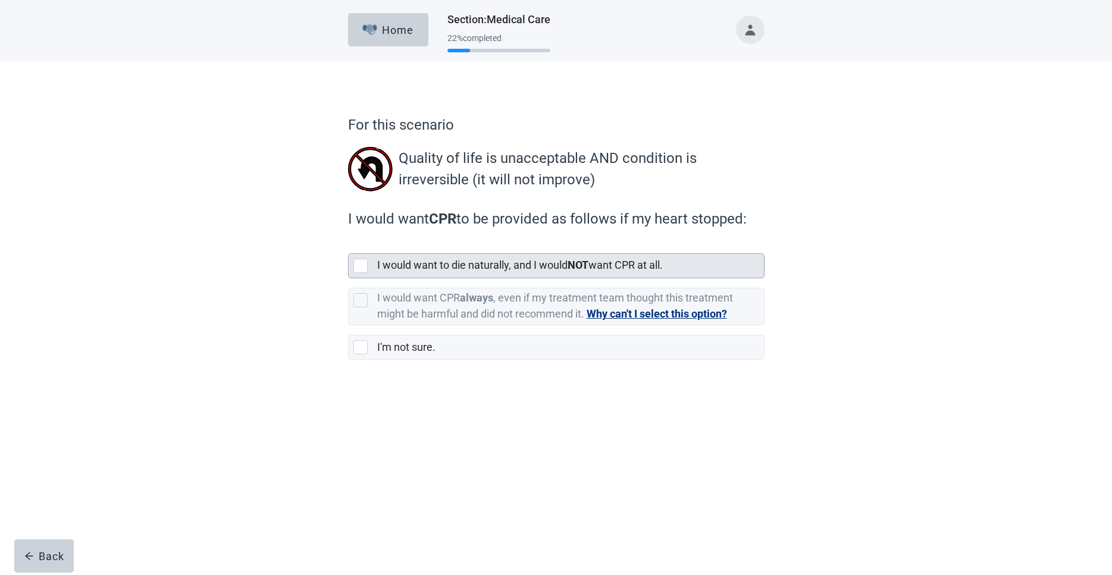
click at [359, 267] on div at bounding box center [360, 266] width 14 height 14
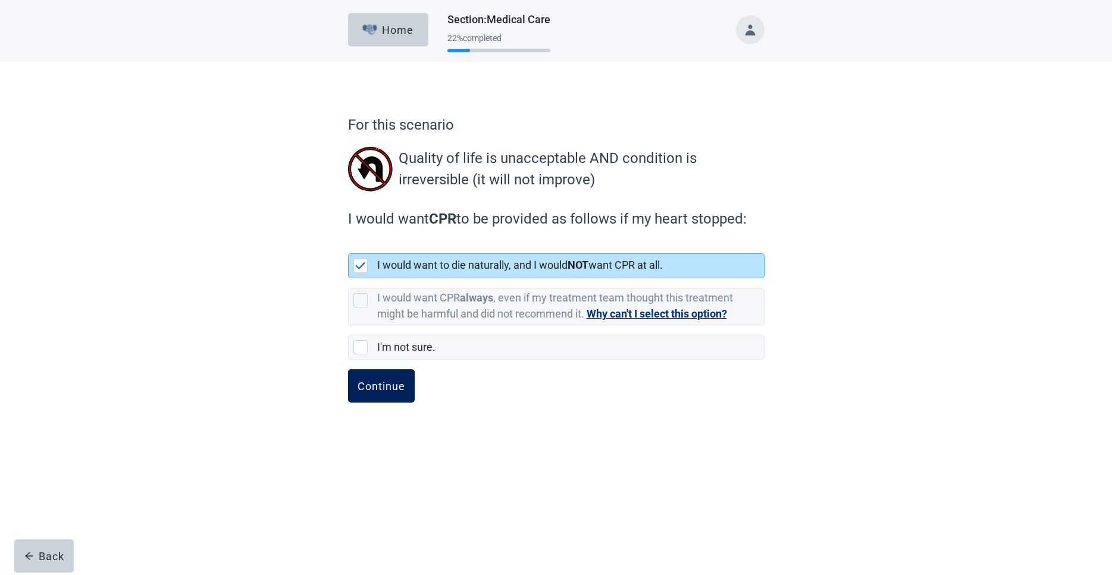
click at [381, 388] on div "Continue" at bounding box center [381, 386] width 48 height 12
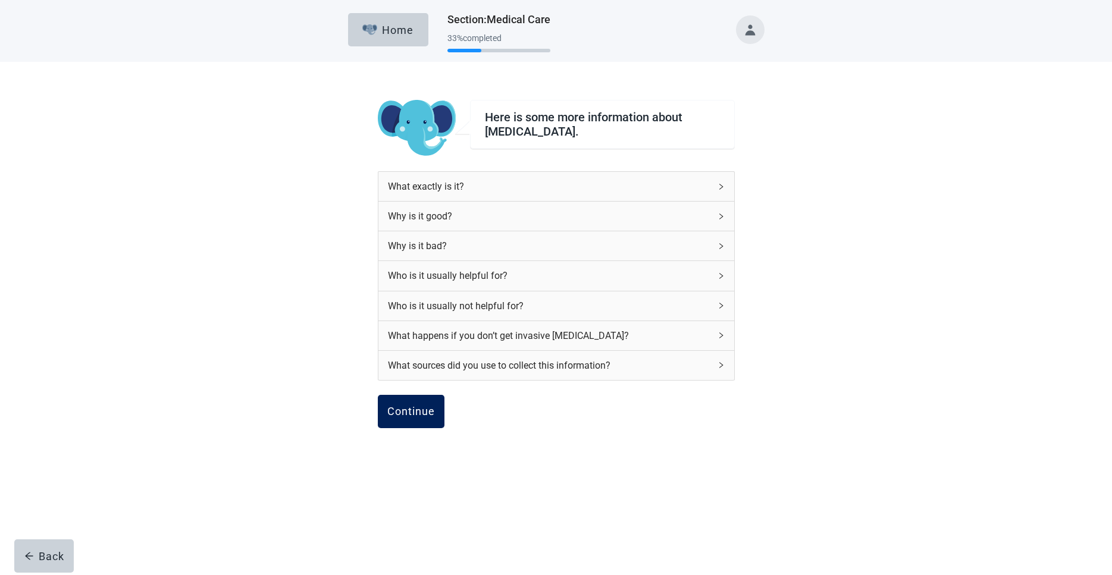
click at [415, 405] on button "Continue" at bounding box center [411, 411] width 67 height 33
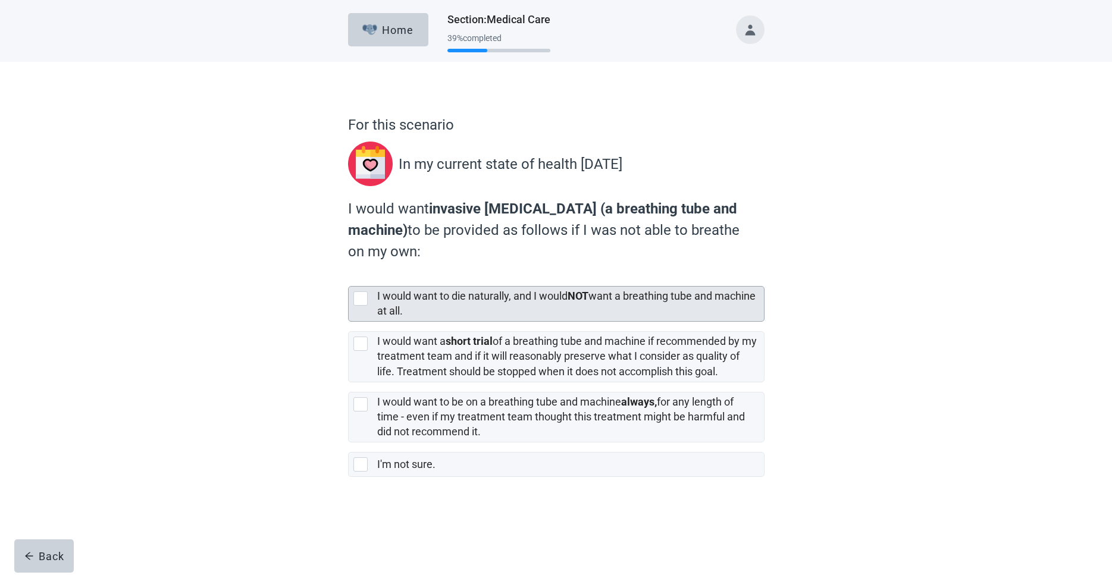
click at [360, 299] on div at bounding box center [360, 298] width 14 height 14
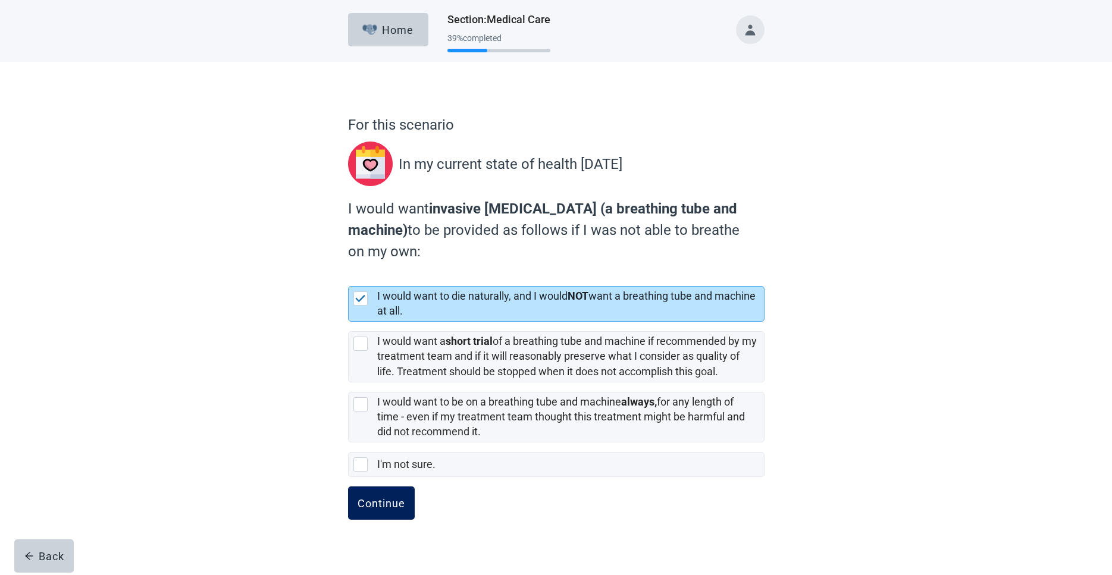
click at [379, 503] on div "Continue" at bounding box center [381, 503] width 48 height 12
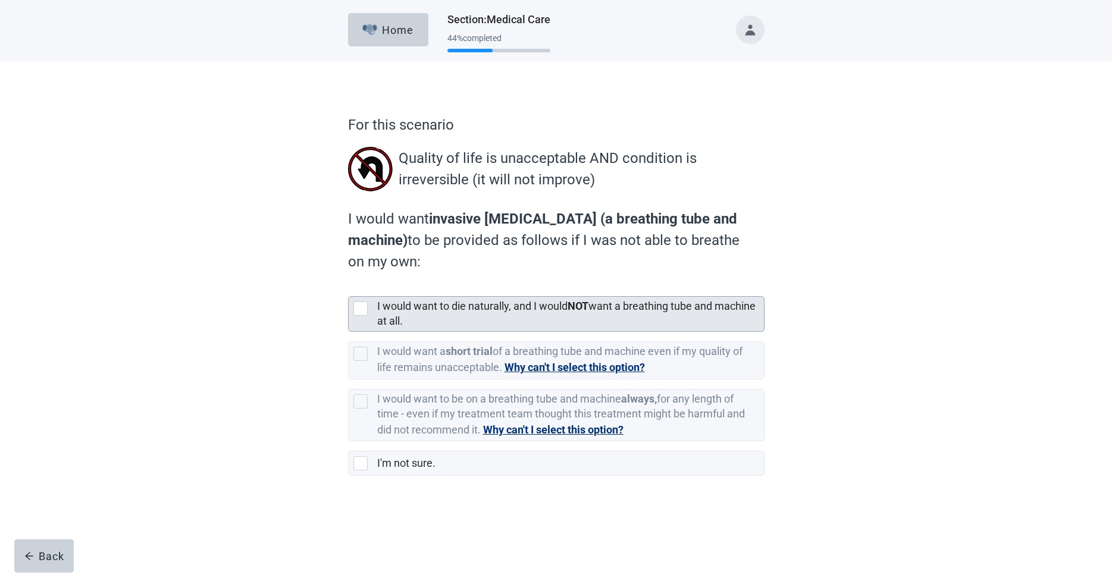
click at [360, 307] on div at bounding box center [360, 309] width 14 height 14
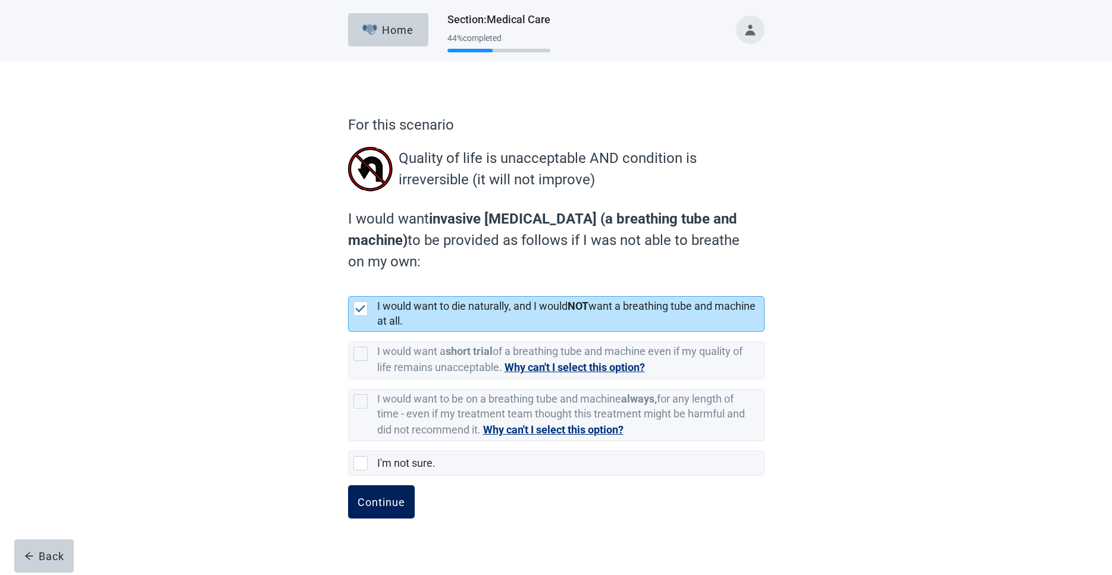
click at [389, 500] on div "Continue" at bounding box center [381, 502] width 48 height 12
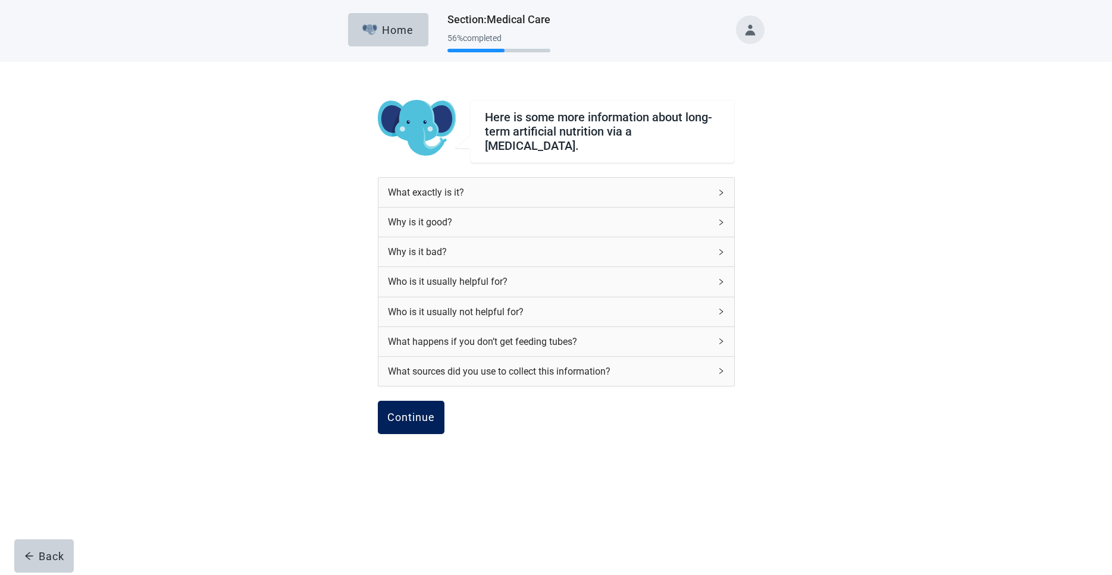
click at [410, 413] on div "Continue" at bounding box center [411, 418] width 48 height 12
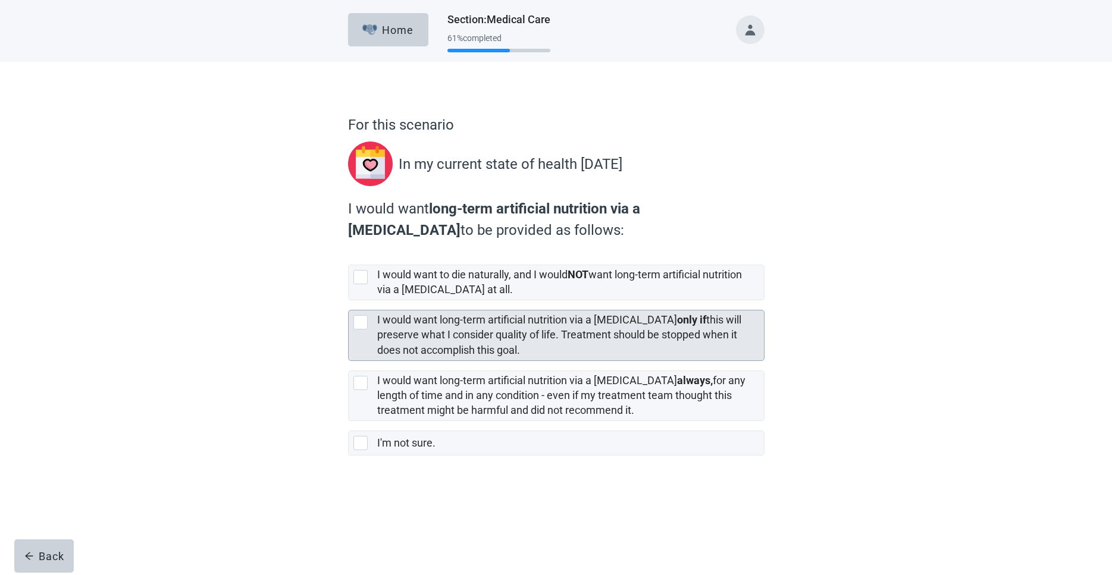
click at [359, 322] on div at bounding box center [360, 322] width 14 height 14
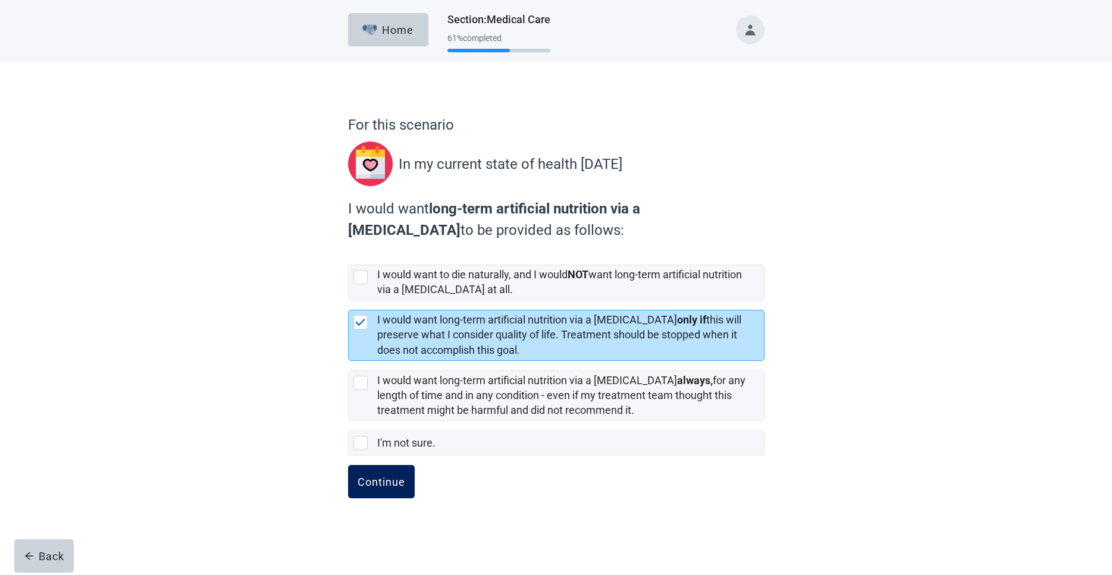
click at [369, 485] on div "Continue" at bounding box center [381, 482] width 48 height 12
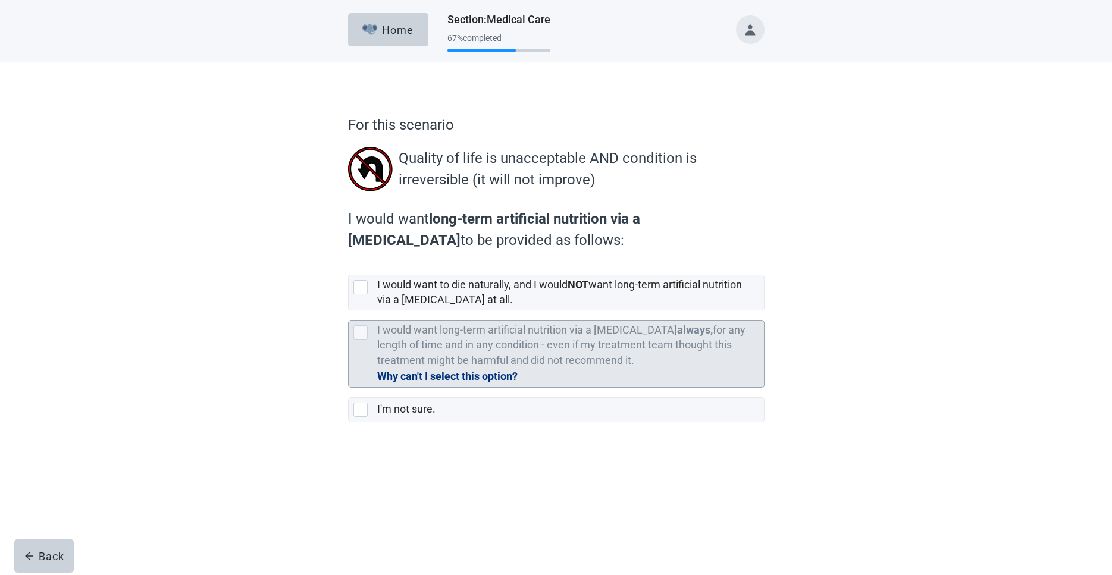
click at [476, 375] on button "Why can't I select this option?" at bounding box center [447, 376] width 140 height 17
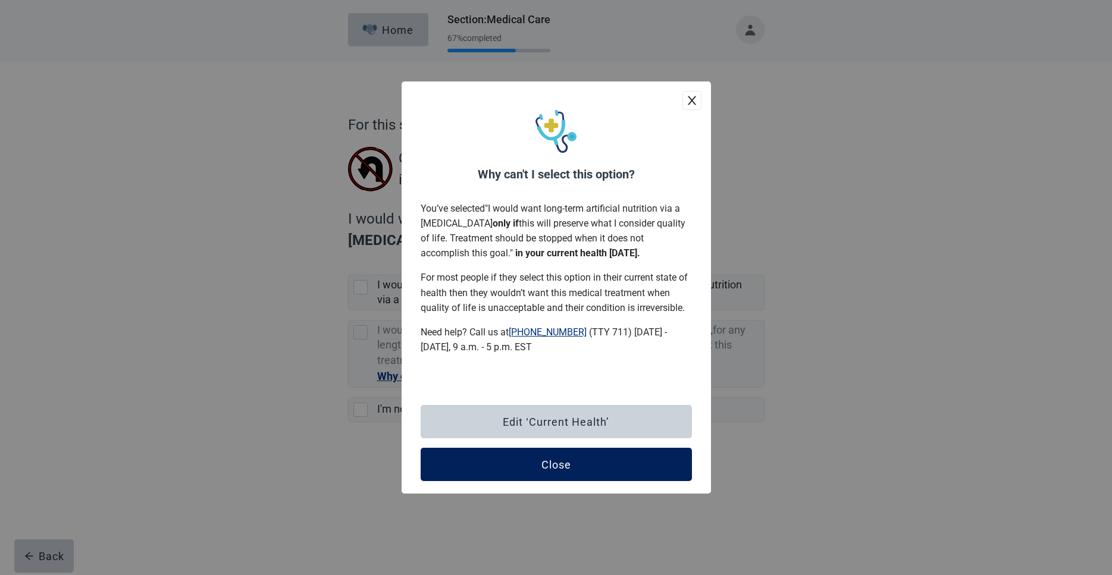
click at [628, 462] on button "Close" at bounding box center [555, 464] width 271 height 33
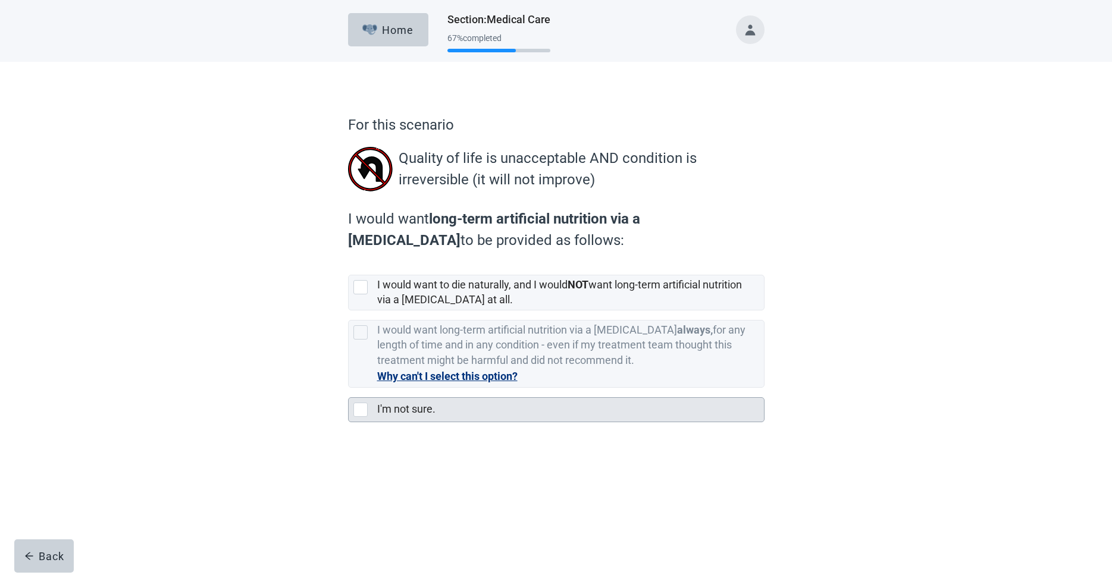
click at [360, 411] on div at bounding box center [360, 410] width 14 height 14
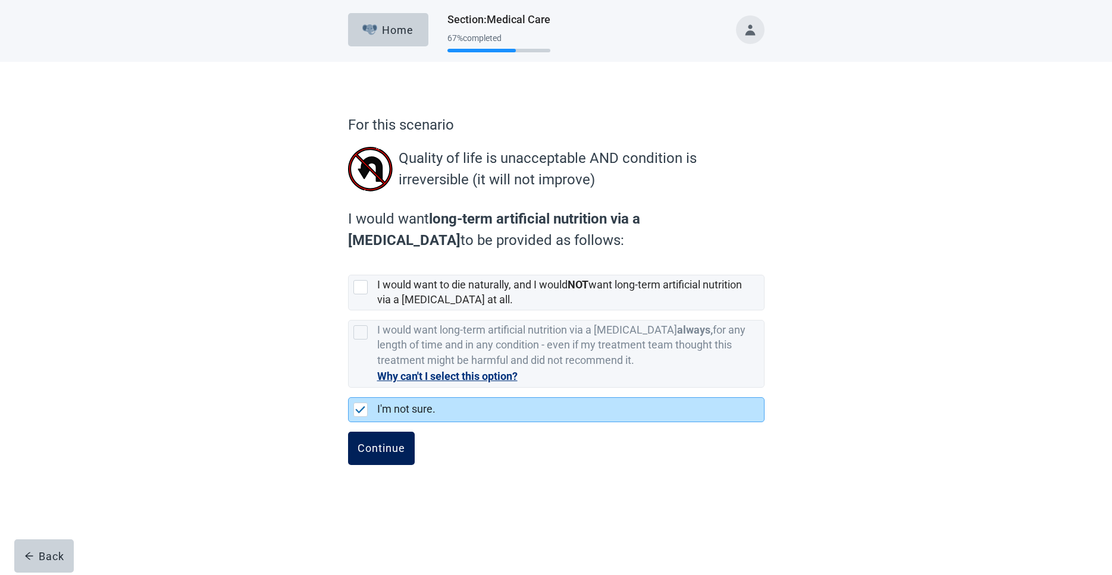
click at [368, 447] on div "Continue" at bounding box center [381, 448] width 48 height 12
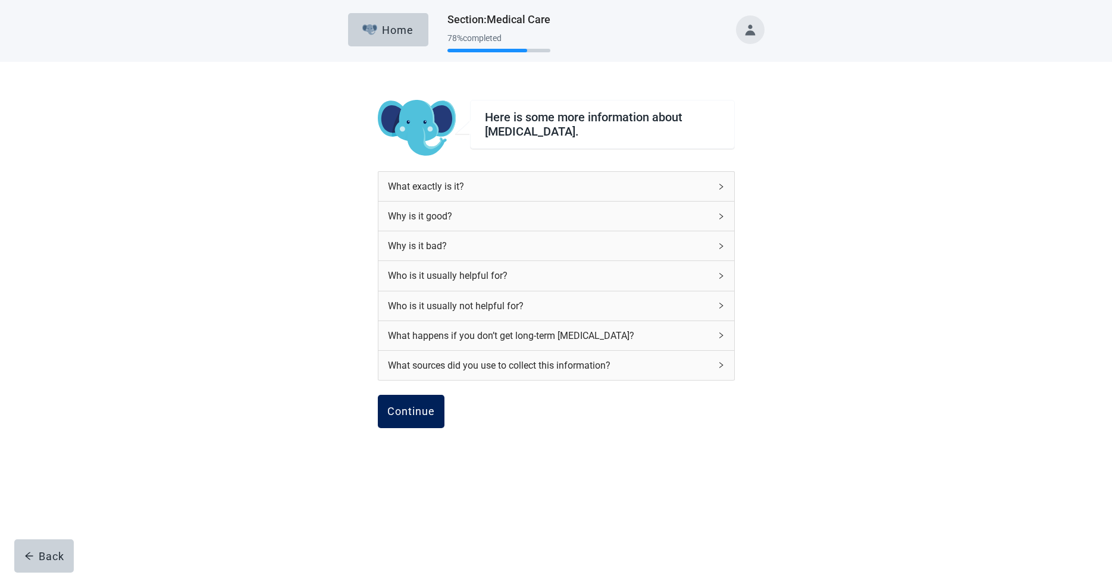
click at [410, 408] on div "Continue" at bounding box center [411, 412] width 48 height 12
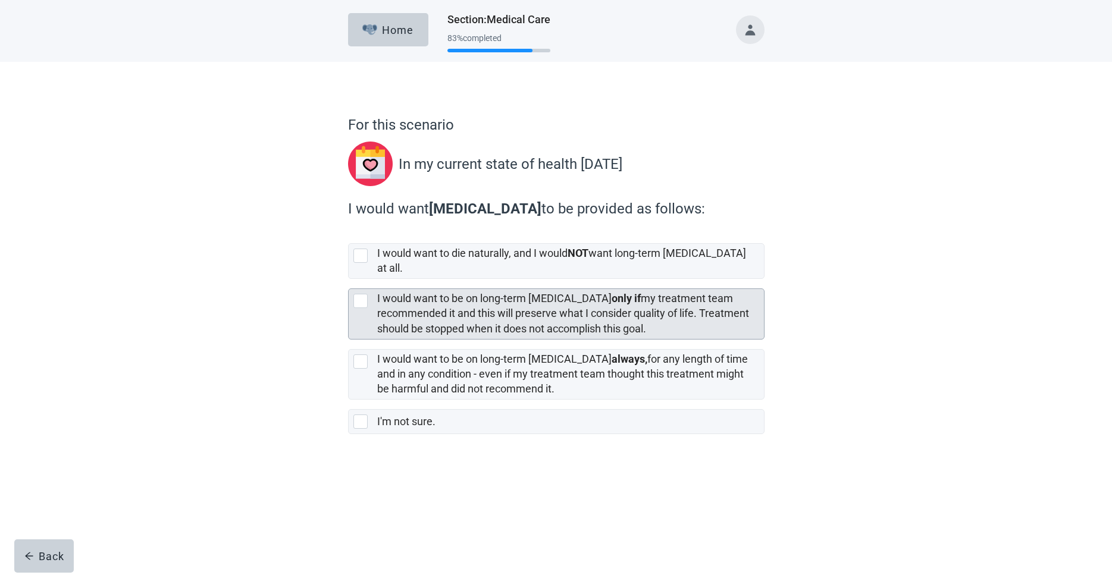
click at [357, 294] on div at bounding box center [360, 301] width 14 height 14
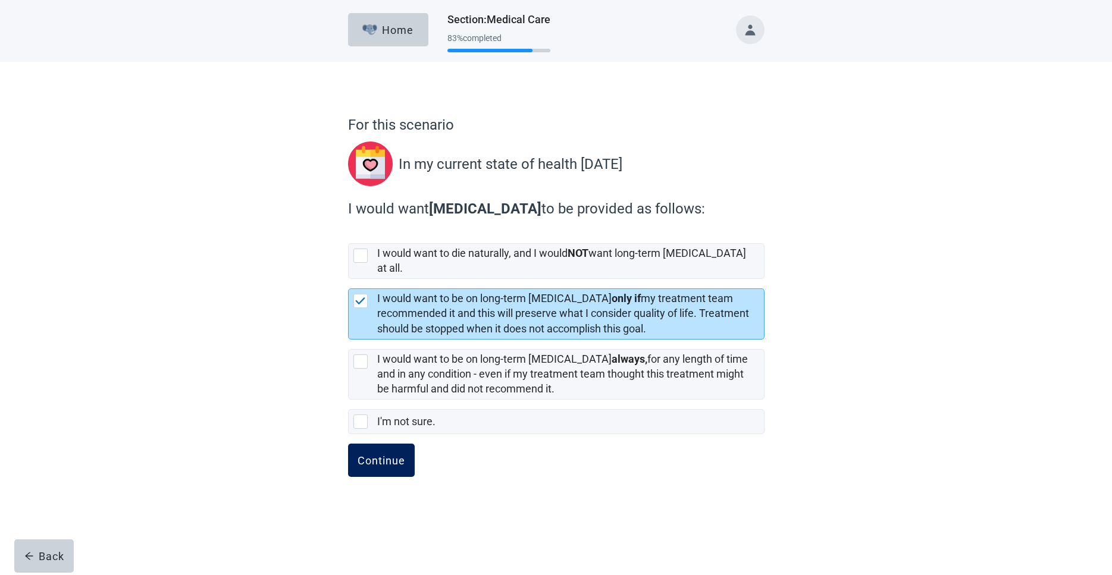
click at [365, 454] on div "Continue" at bounding box center [381, 460] width 48 height 12
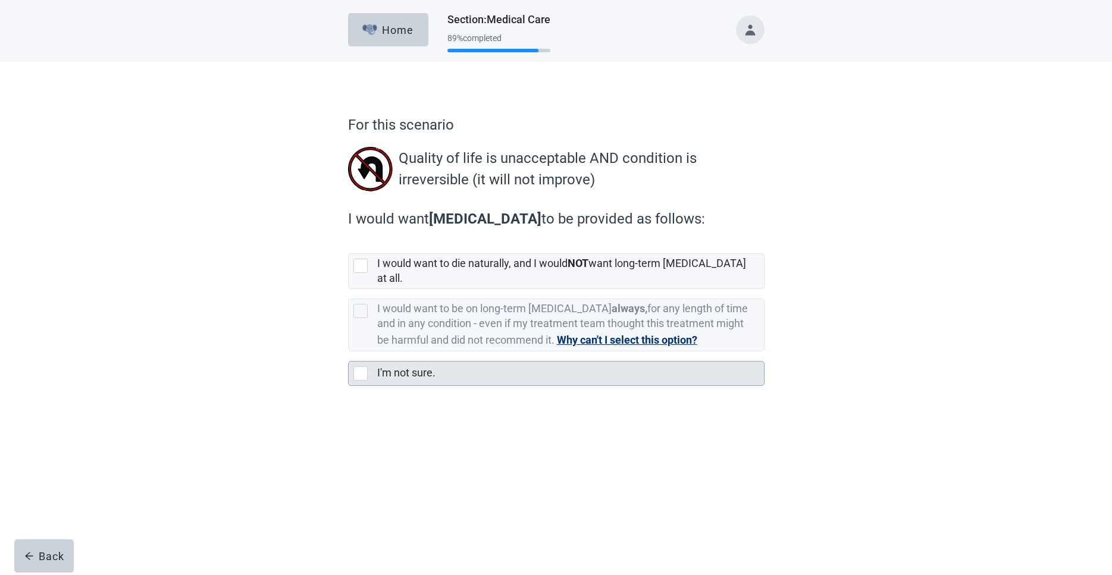
click at [361, 366] on div at bounding box center [360, 373] width 14 height 14
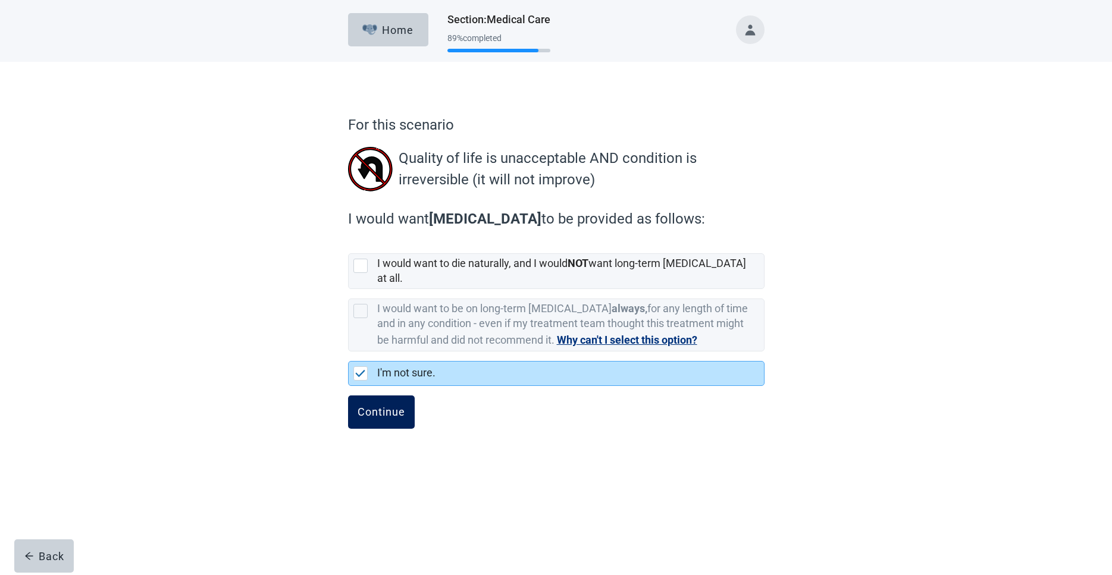
click at [371, 406] on div "Continue" at bounding box center [381, 412] width 48 height 12
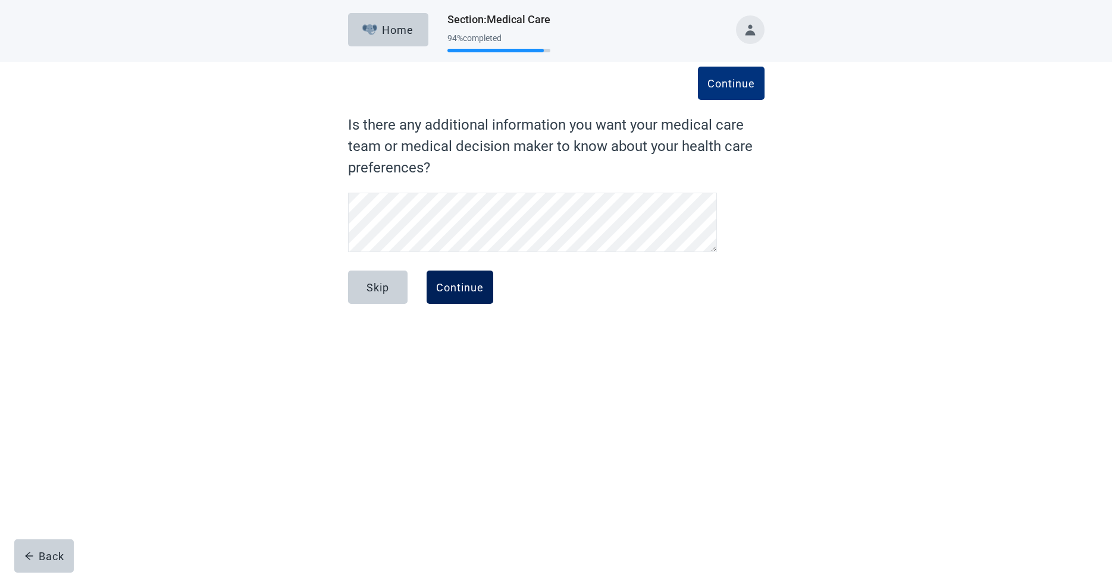
click at [469, 290] on div "Continue" at bounding box center [460, 287] width 48 height 12
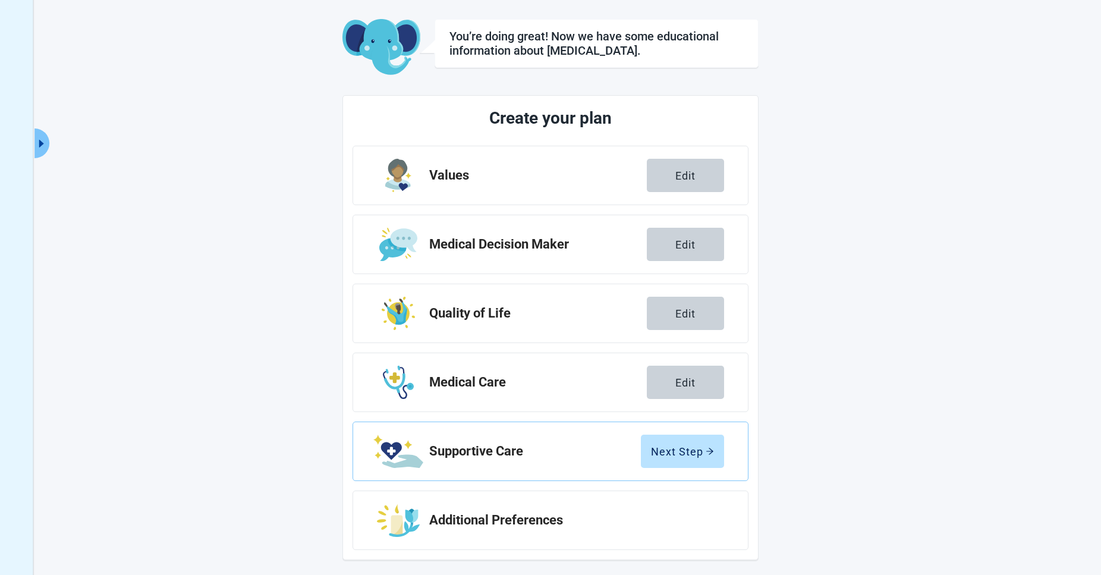
scroll to position [57, 0]
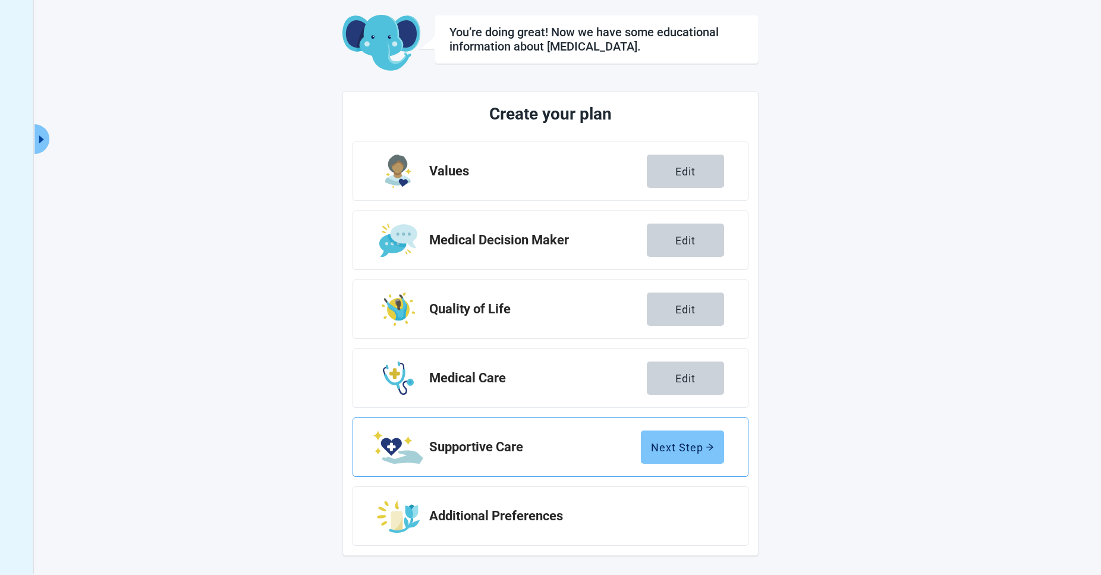
click at [698, 439] on button "Next Step" at bounding box center [682, 447] width 83 height 33
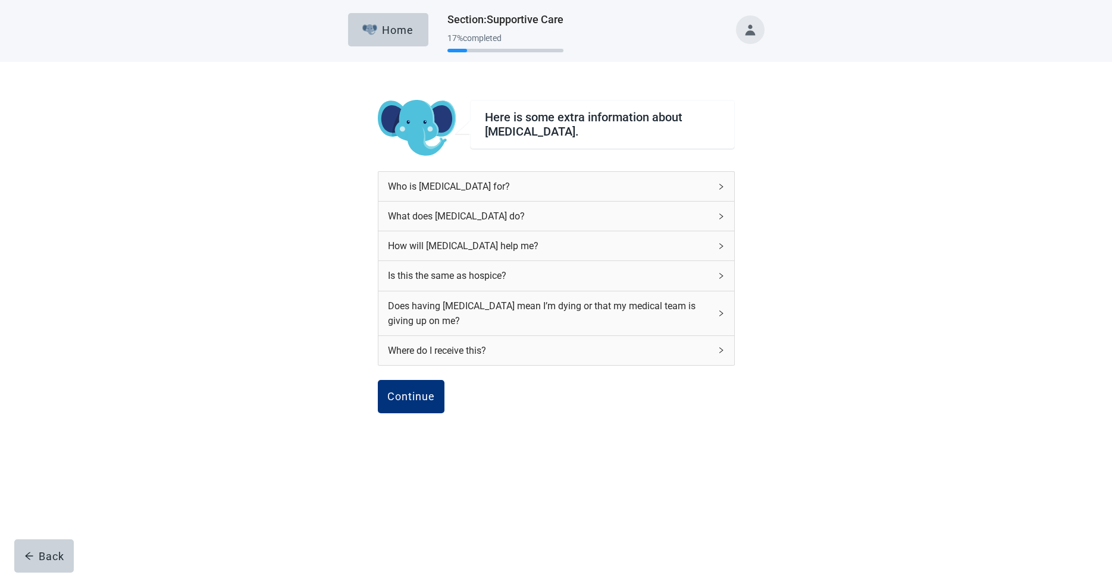
click at [451, 215] on div "What does [MEDICAL_DATA] do?" at bounding box center [549, 216] width 322 height 15
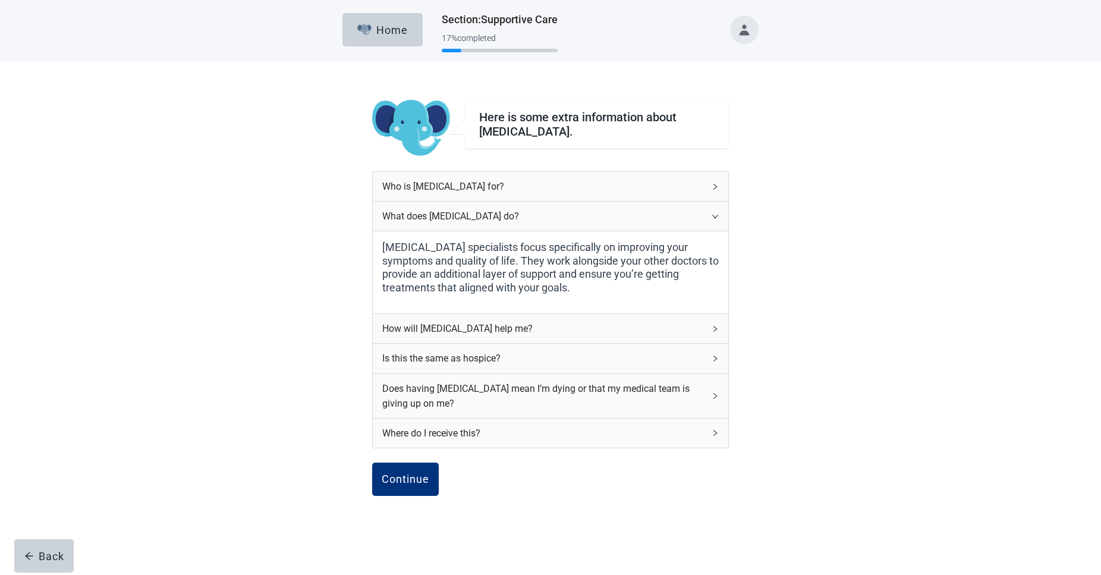
click at [715, 331] on icon "right" at bounding box center [715, 328] width 7 height 7
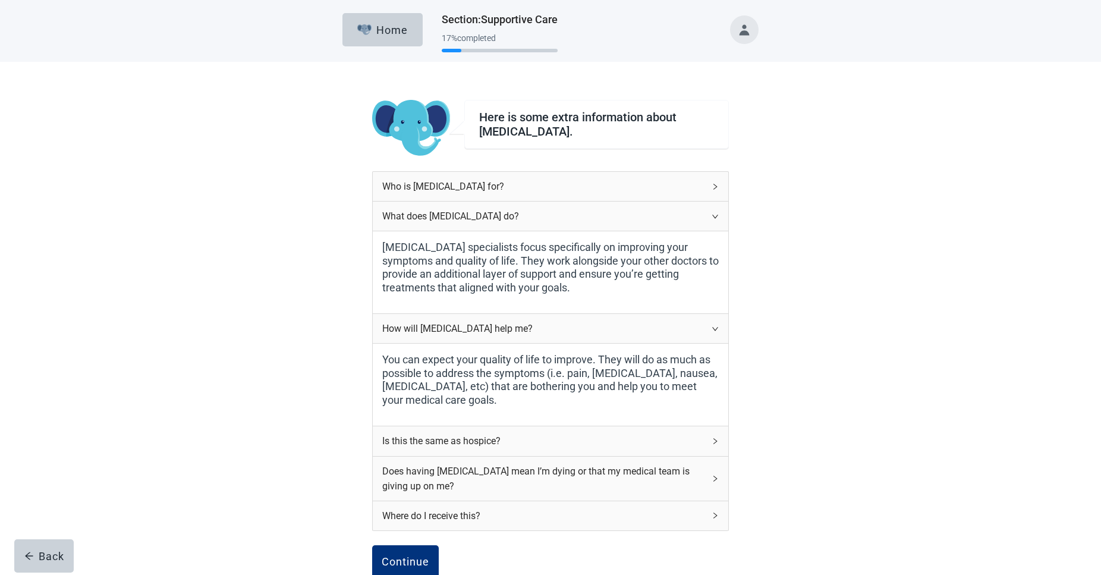
click at [717, 332] on div "How will [MEDICAL_DATA] help me?" at bounding box center [551, 328] width 356 height 29
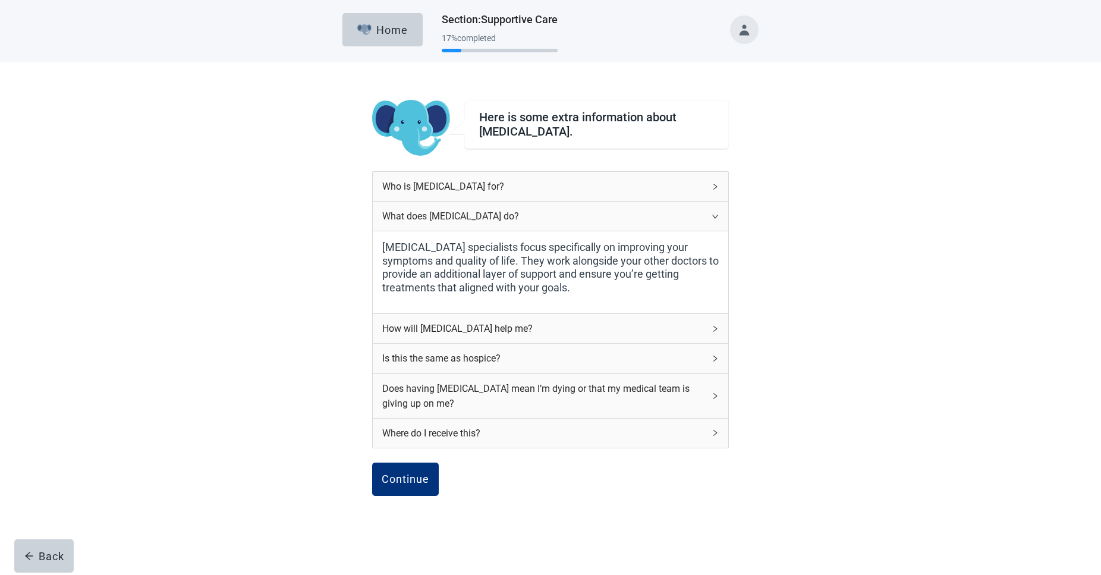
click at [707, 212] on div "What does [MEDICAL_DATA] do?" at bounding box center [551, 216] width 356 height 29
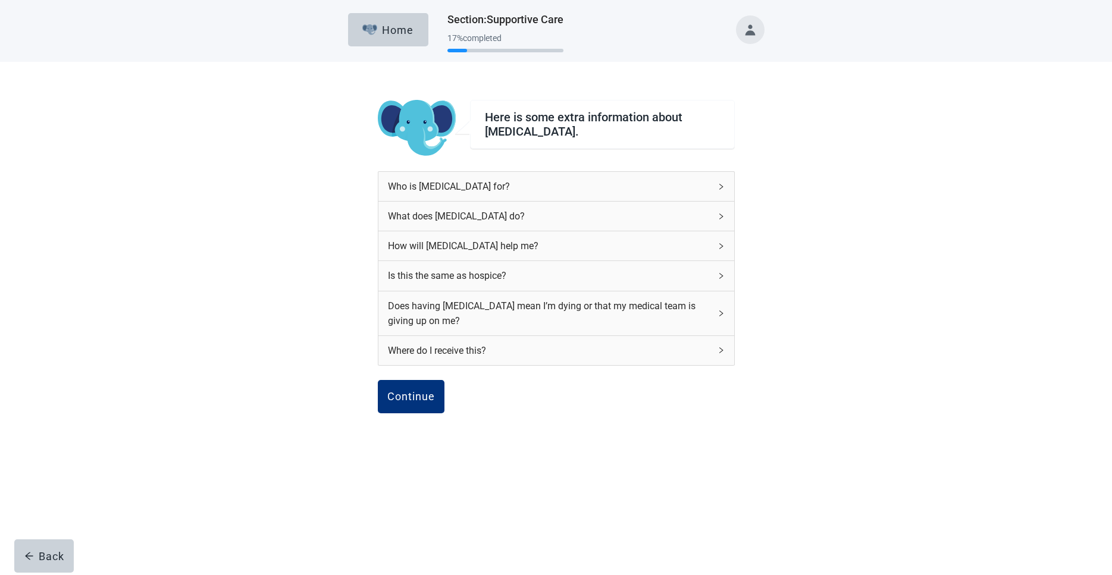
click at [719, 277] on icon "right" at bounding box center [720, 275] width 7 height 7
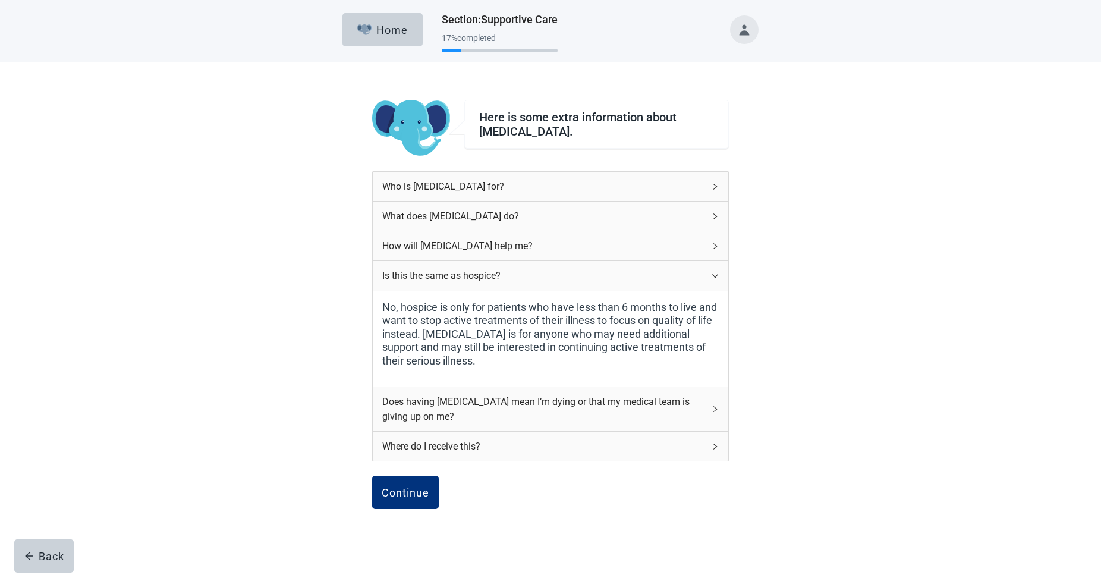
click at [719, 276] on div "Is this the same as hospice?" at bounding box center [551, 275] width 356 height 29
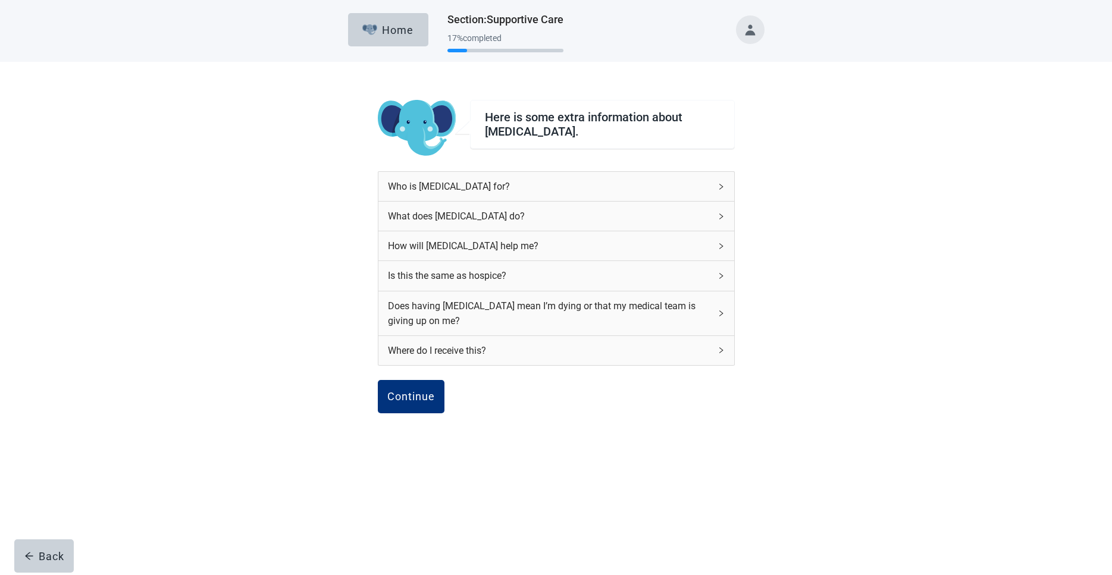
click at [718, 350] on icon "right" at bounding box center [720, 350] width 7 height 7
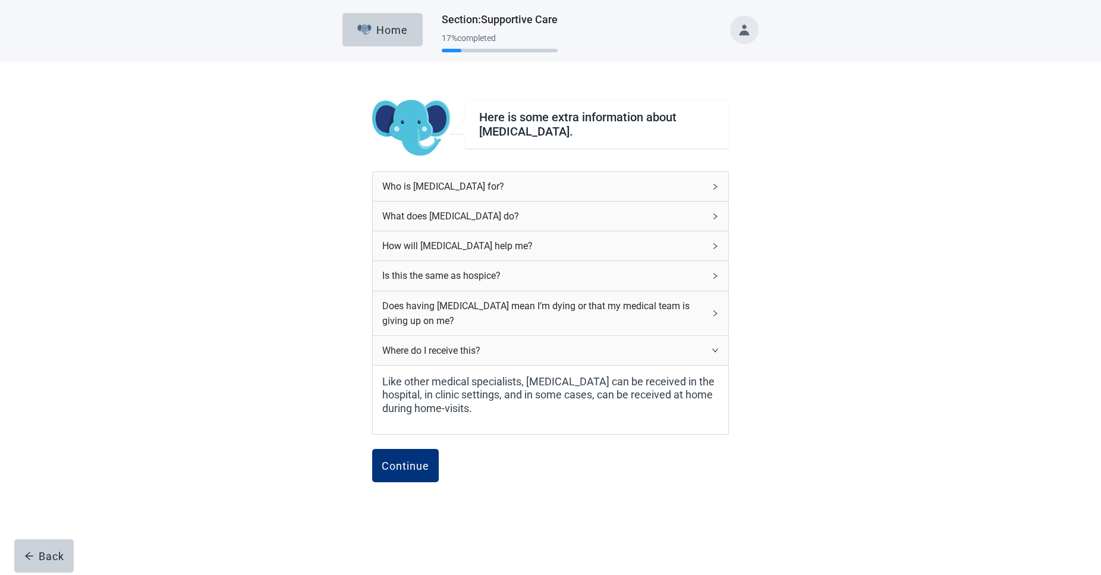
click at [718, 350] on icon "right" at bounding box center [715, 350] width 7 height 7
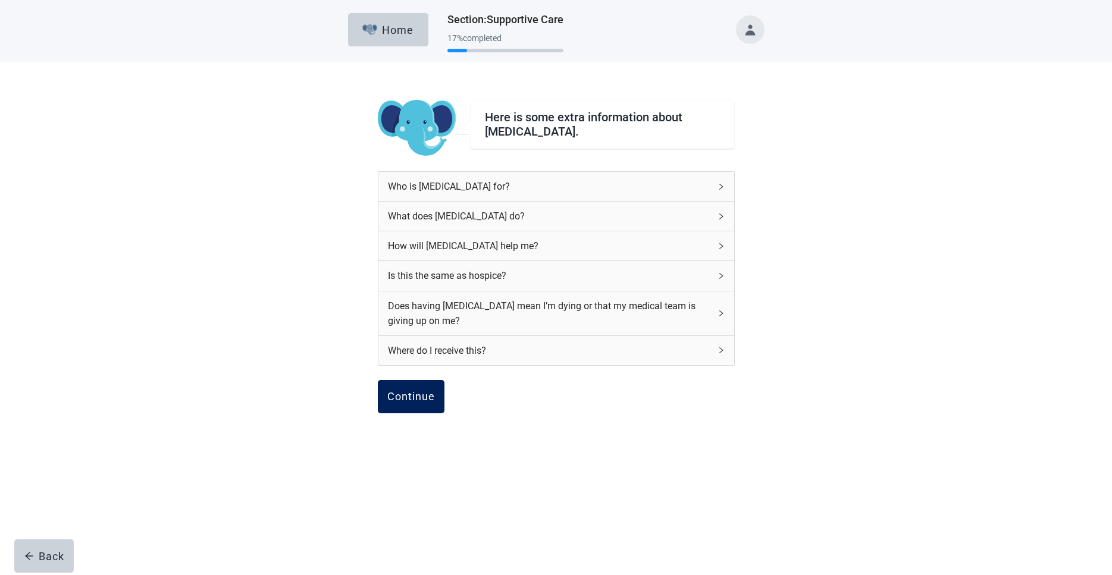
click at [408, 396] on div "Continue" at bounding box center [411, 397] width 48 height 12
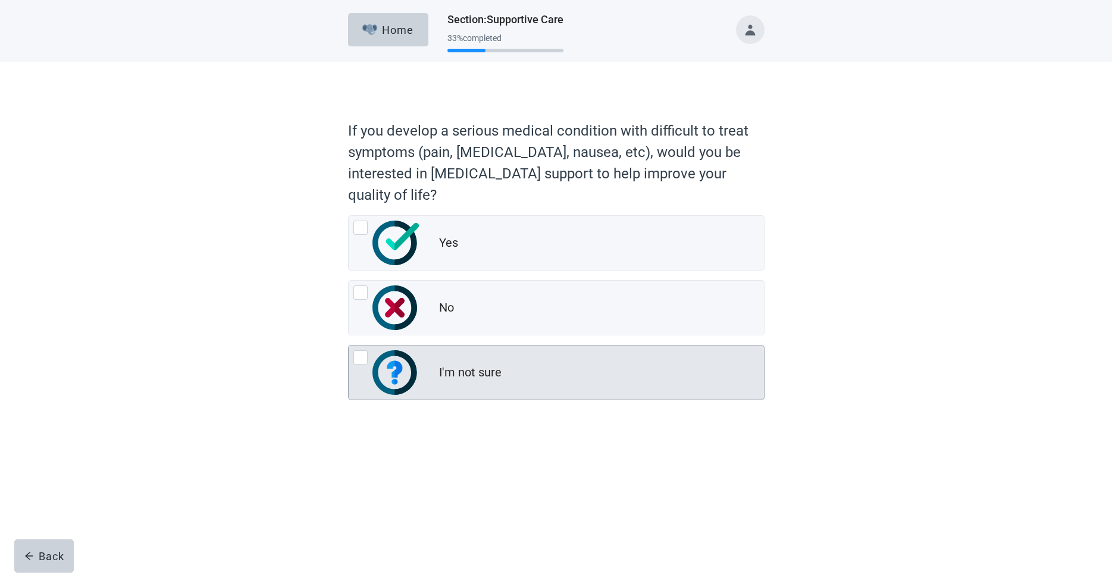
click at [360, 354] on div at bounding box center [360, 357] width 14 height 14
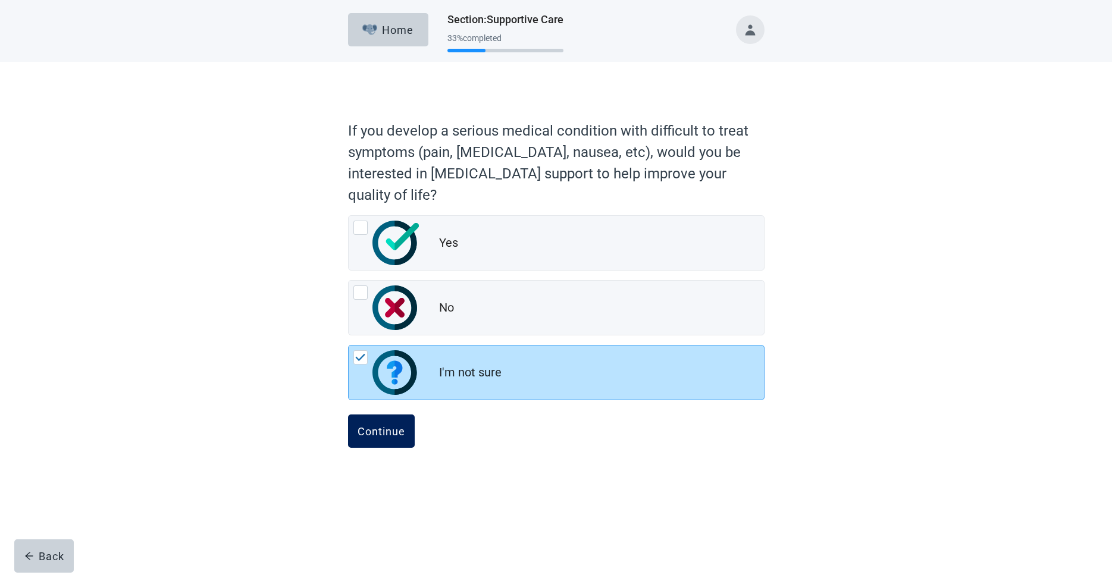
click at [375, 431] on div "Continue" at bounding box center [381, 431] width 48 height 12
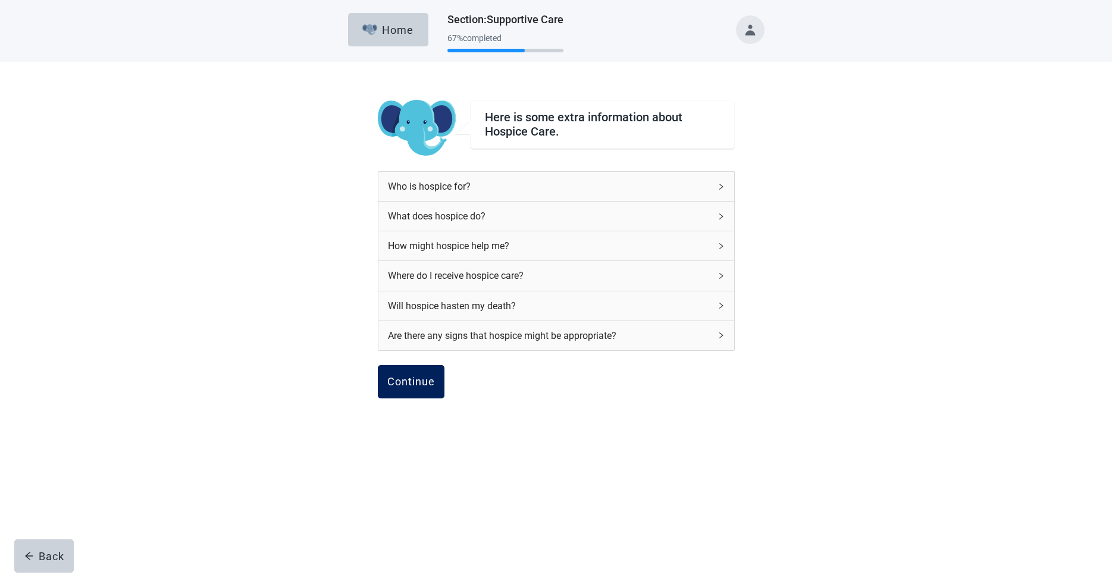
click at [419, 379] on div "Continue" at bounding box center [411, 382] width 48 height 12
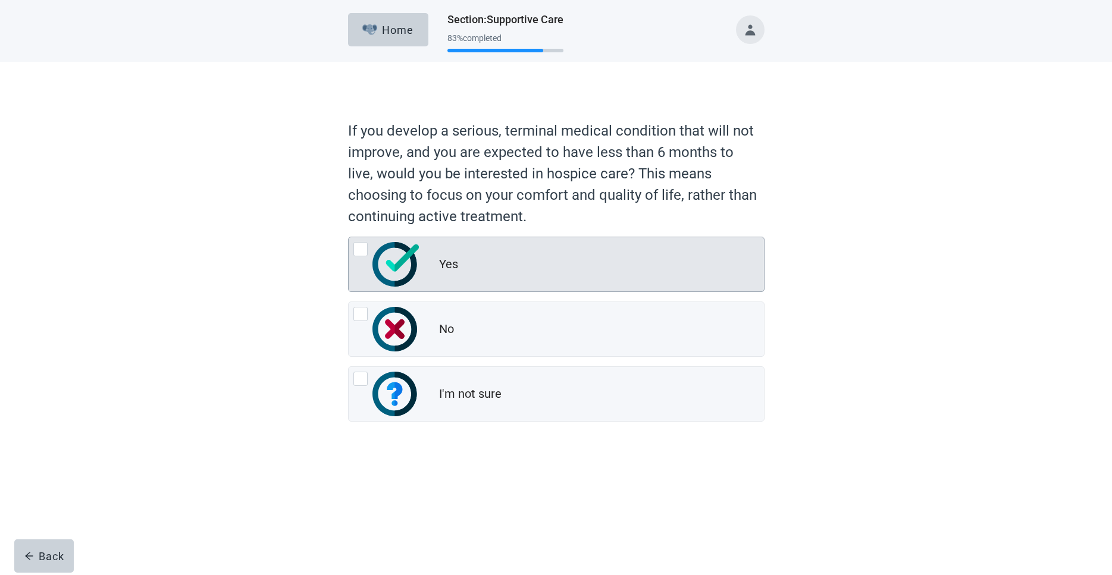
click at [357, 249] on div at bounding box center [360, 249] width 14 height 14
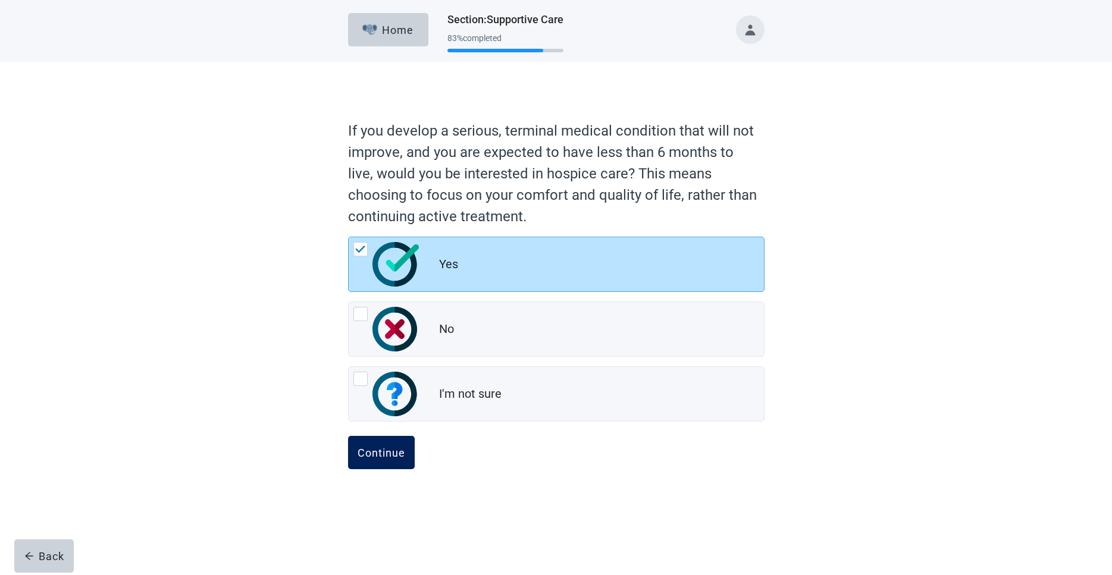
click at [378, 460] on button "Continue" at bounding box center [381, 452] width 67 height 33
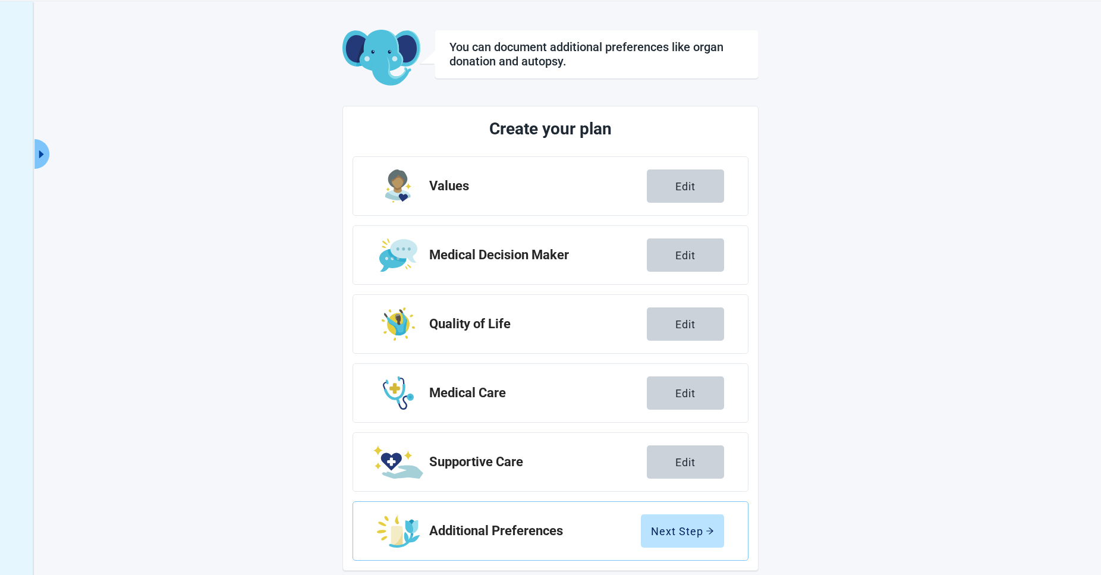
scroll to position [57, 0]
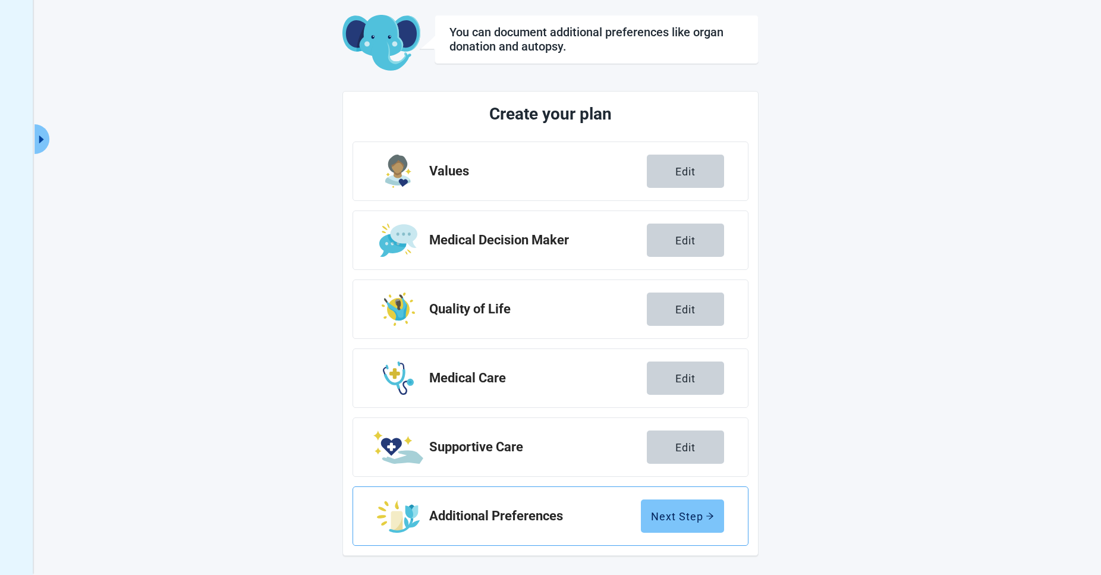
click at [685, 516] on div "Next Step" at bounding box center [682, 516] width 63 height 12
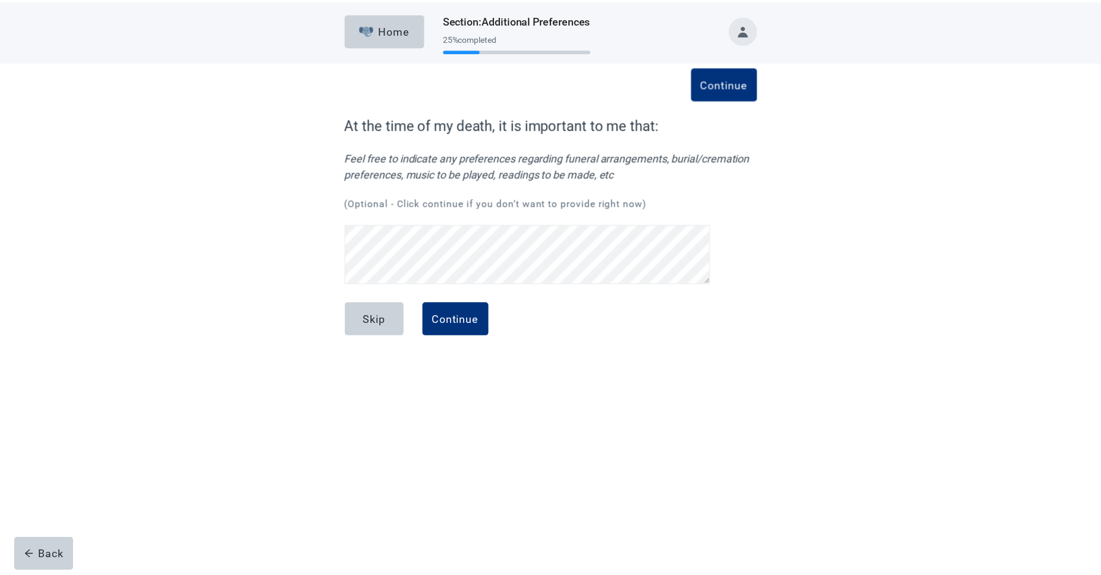
scroll to position [52, 0]
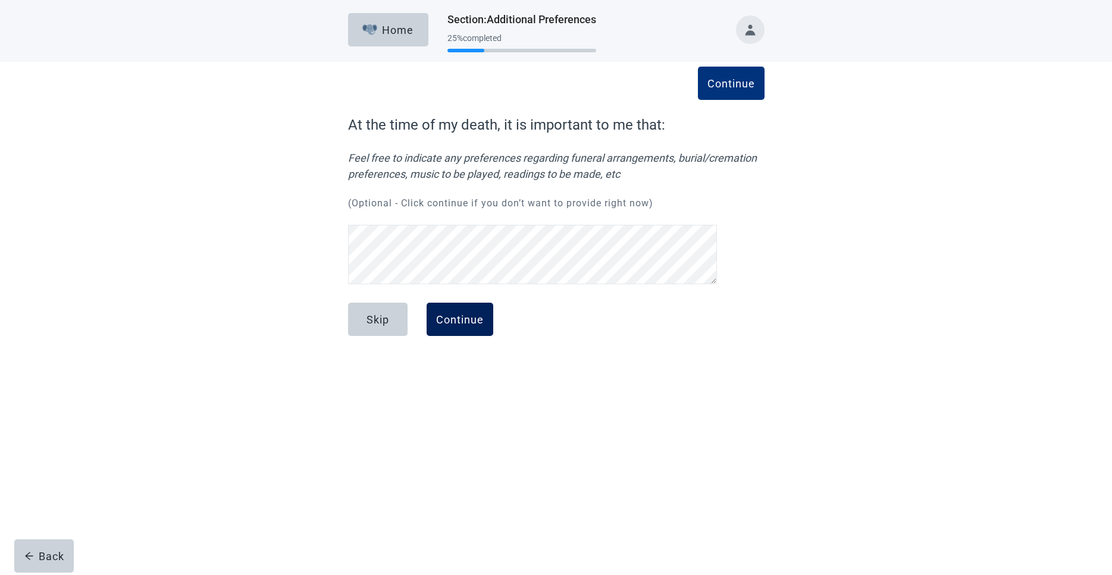
click at [449, 313] on div "Continue" at bounding box center [460, 319] width 48 height 12
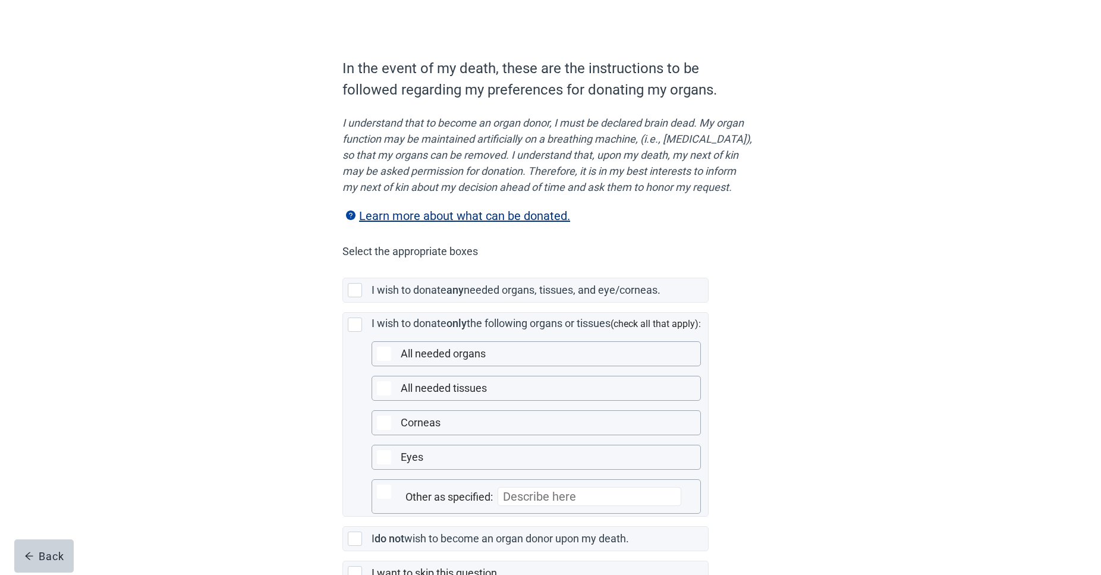
scroll to position [159, 0]
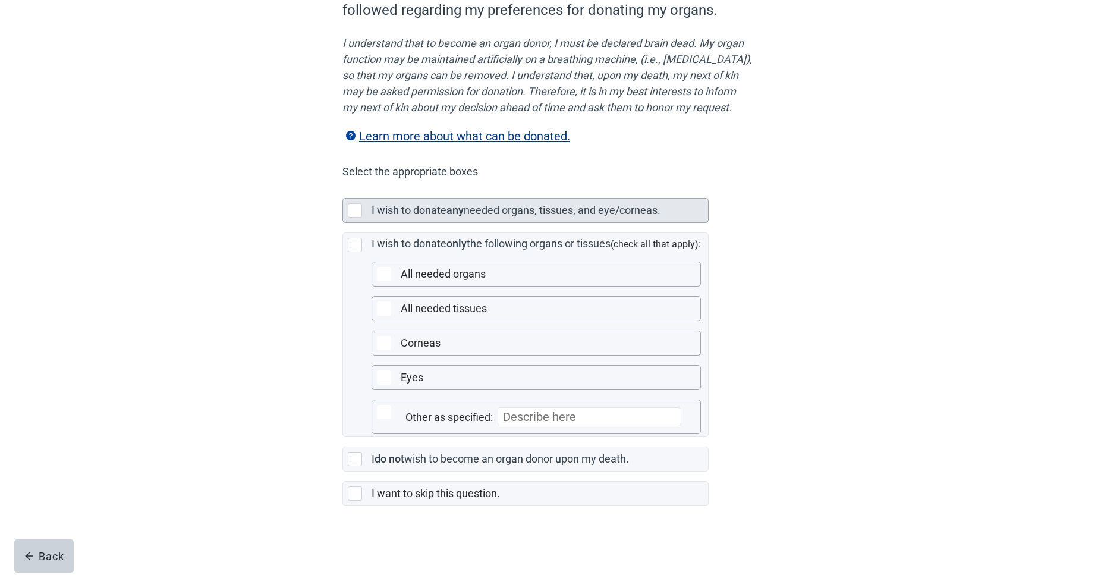
click at [359, 212] on div at bounding box center [355, 210] width 14 height 14
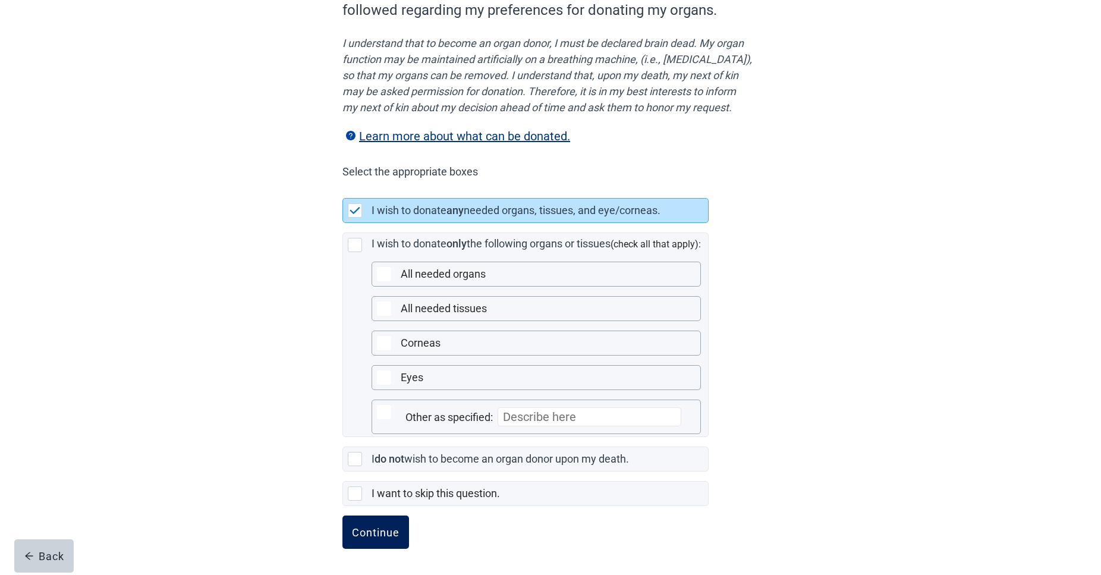
click at [389, 535] on div "Continue" at bounding box center [376, 532] width 48 height 12
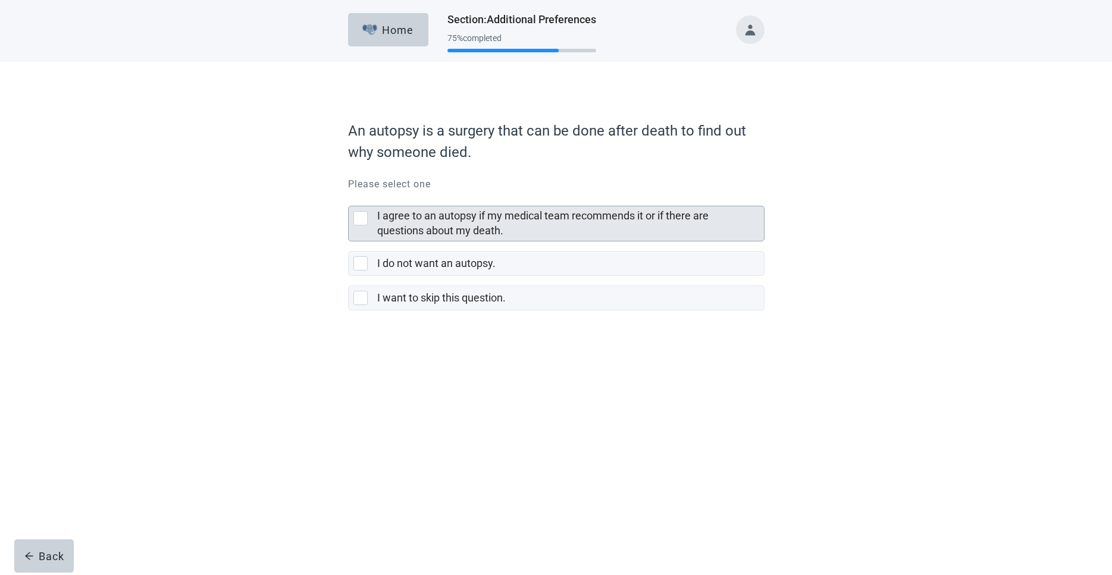
click at [362, 215] on div at bounding box center [360, 218] width 14 height 14
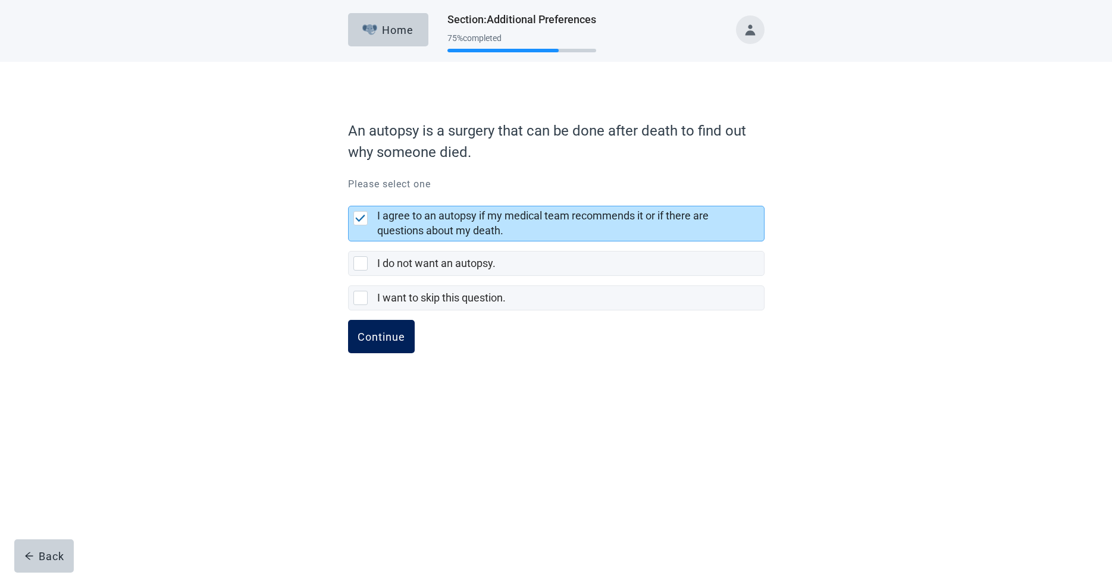
click at [388, 336] on div "Continue" at bounding box center [381, 337] width 48 height 12
